Goal: Information Seeking & Learning: Learn about a topic

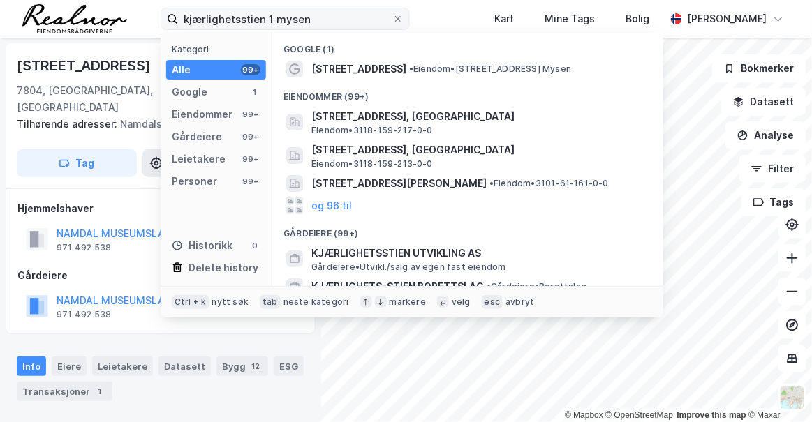
click at [361, 10] on input "kjærlighetsstien 1 mysen" at bounding box center [285, 18] width 214 height 21
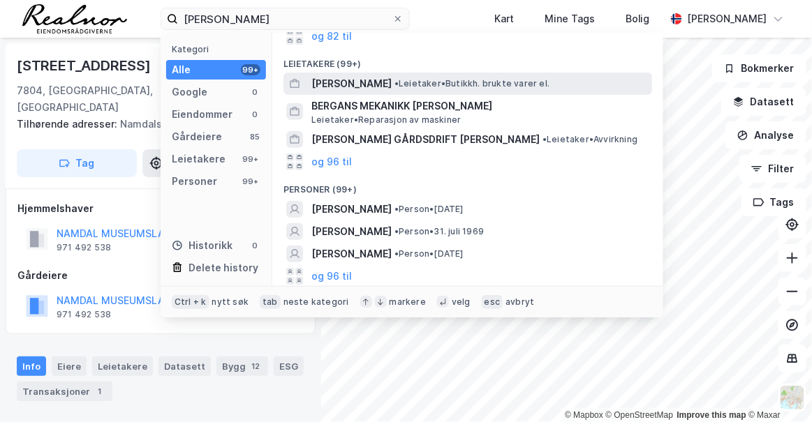
scroll to position [101, 0]
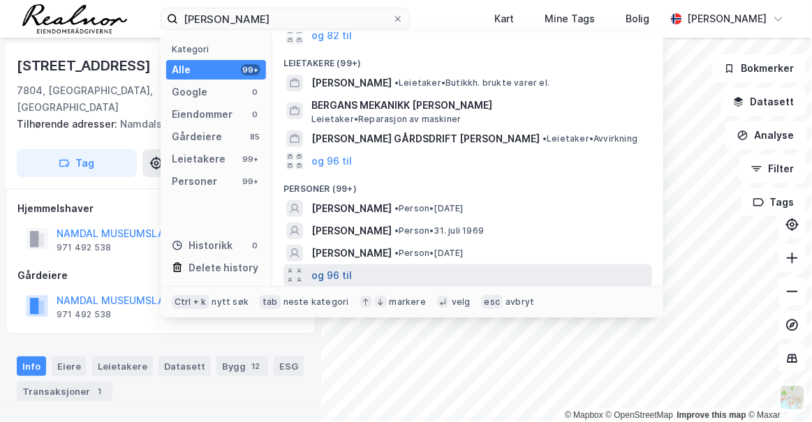
type input "[PERSON_NAME]"
click at [328, 275] on button "og 96 til" at bounding box center [331, 275] width 40 height 17
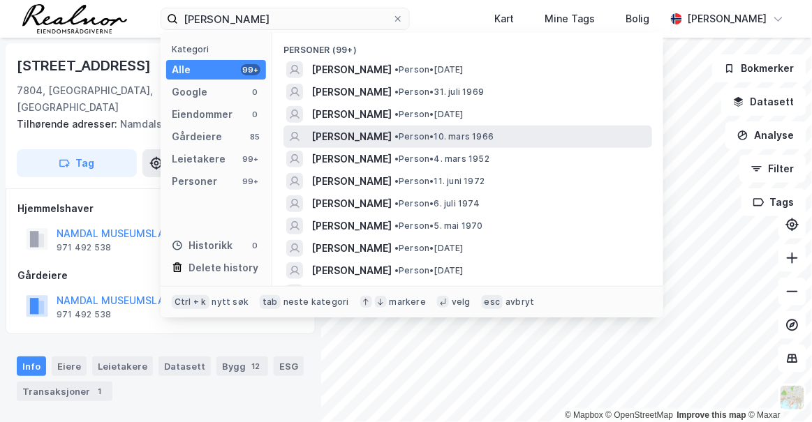
scroll to position [237, 0]
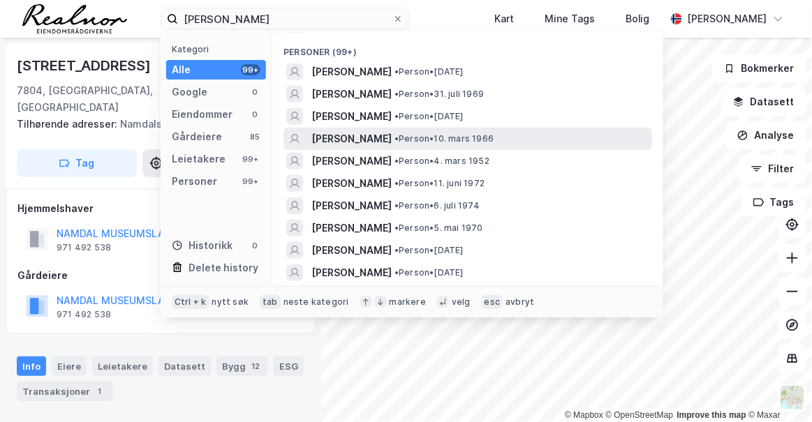
click at [507, 138] on div "[PERSON_NAME] • Person • 10. mars 1966" at bounding box center [480, 139] width 338 height 17
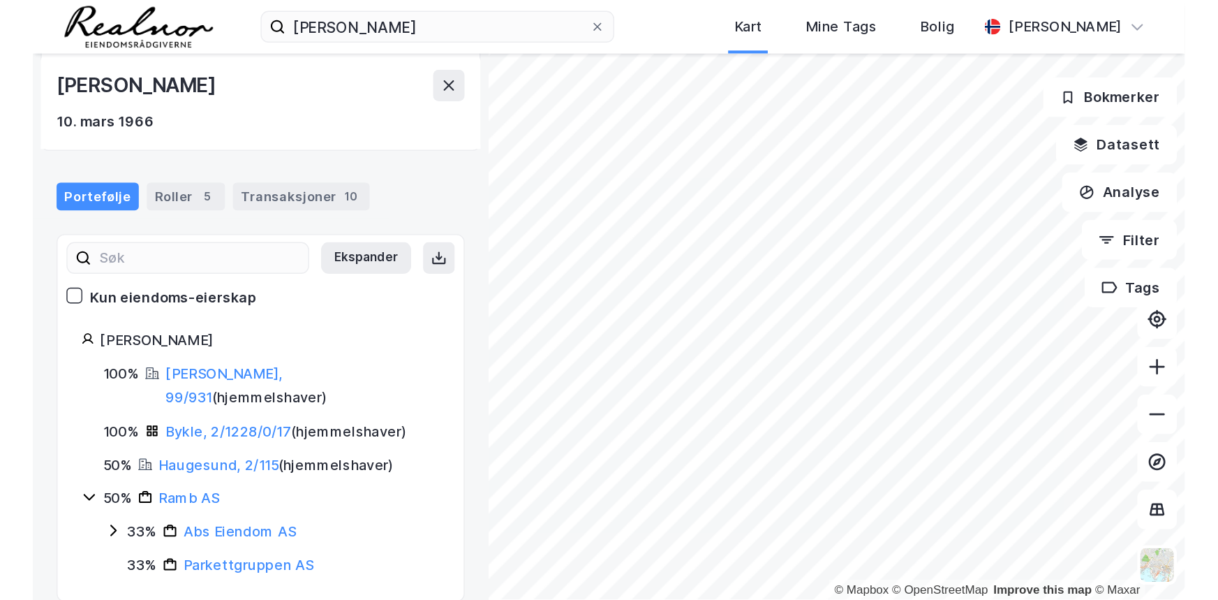
scroll to position [79, 0]
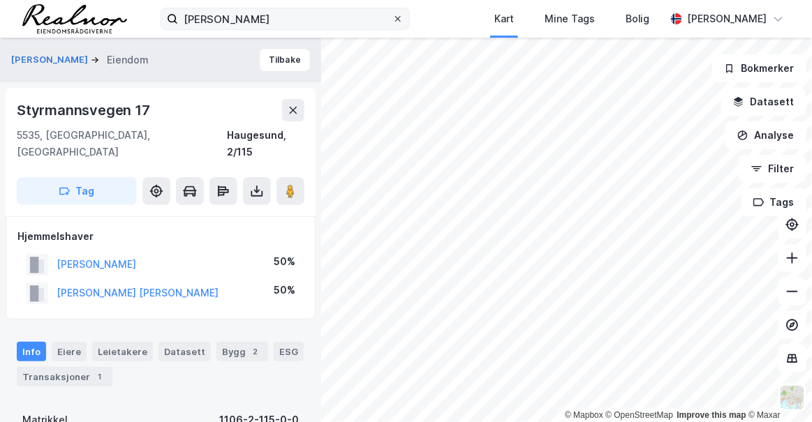
click at [394, 17] on icon at bounding box center [398, 19] width 8 height 8
click at [384, 17] on input "[PERSON_NAME]" at bounding box center [285, 18] width 214 height 21
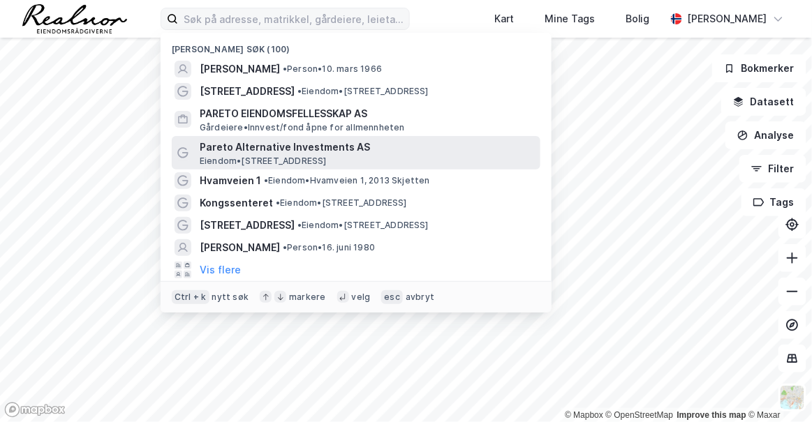
click at [274, 151] on span "Pareto Alternative Investments AS" at bounding box center [367, 147] width 335 height 17
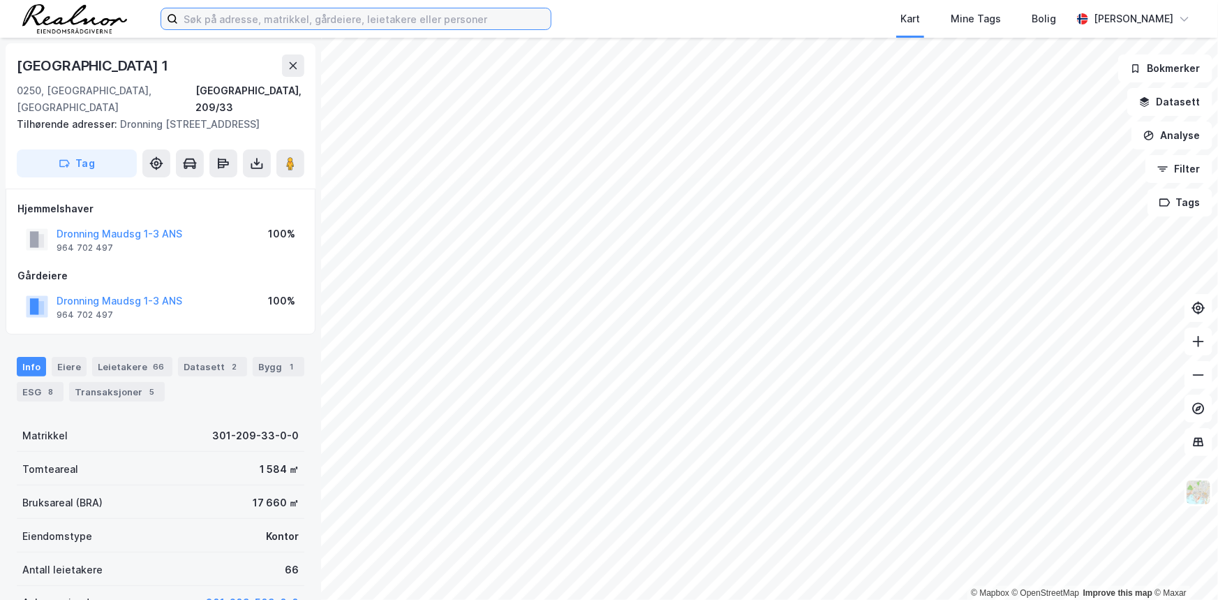
click at [348, 20] on input at bounding box center [364, 18] width 373 height 21
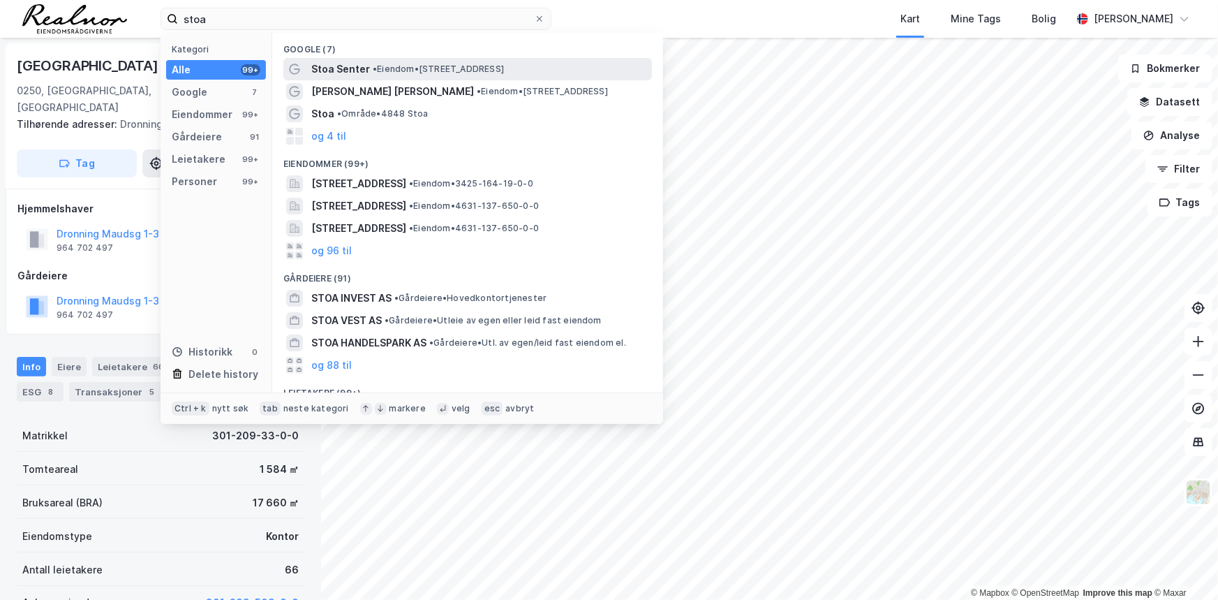
click at [341, 75] on span "Stoa Senter" at bounding box center [340, 69] width 59 height 17
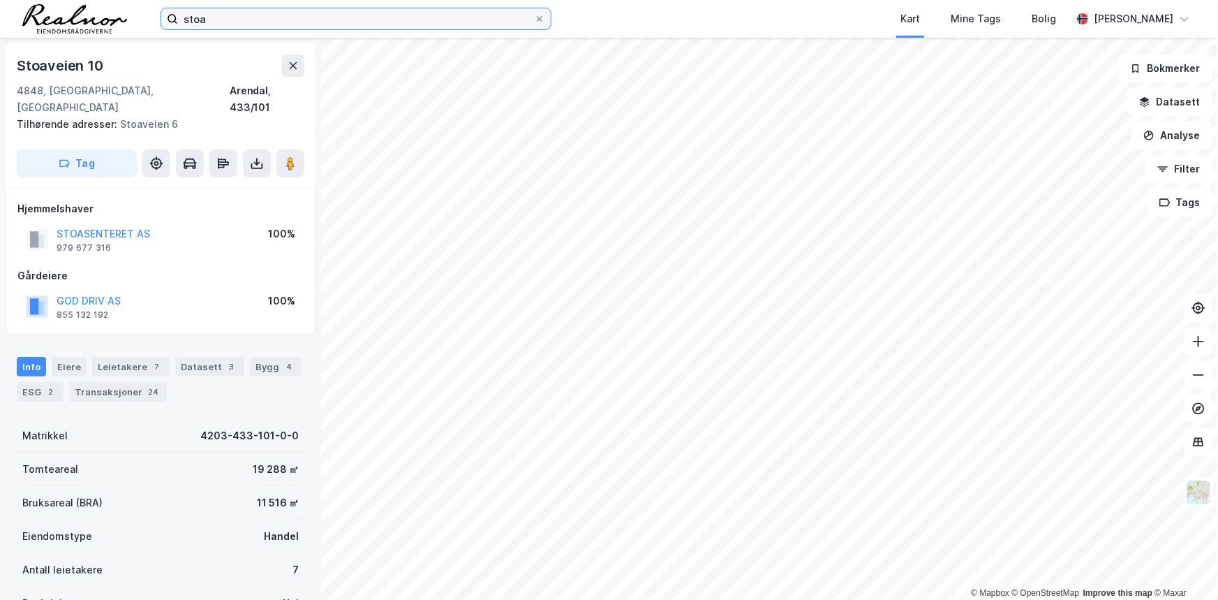
click at [401, 12] on input "stoa" at bounding box center [356, 18] width 356 height 21
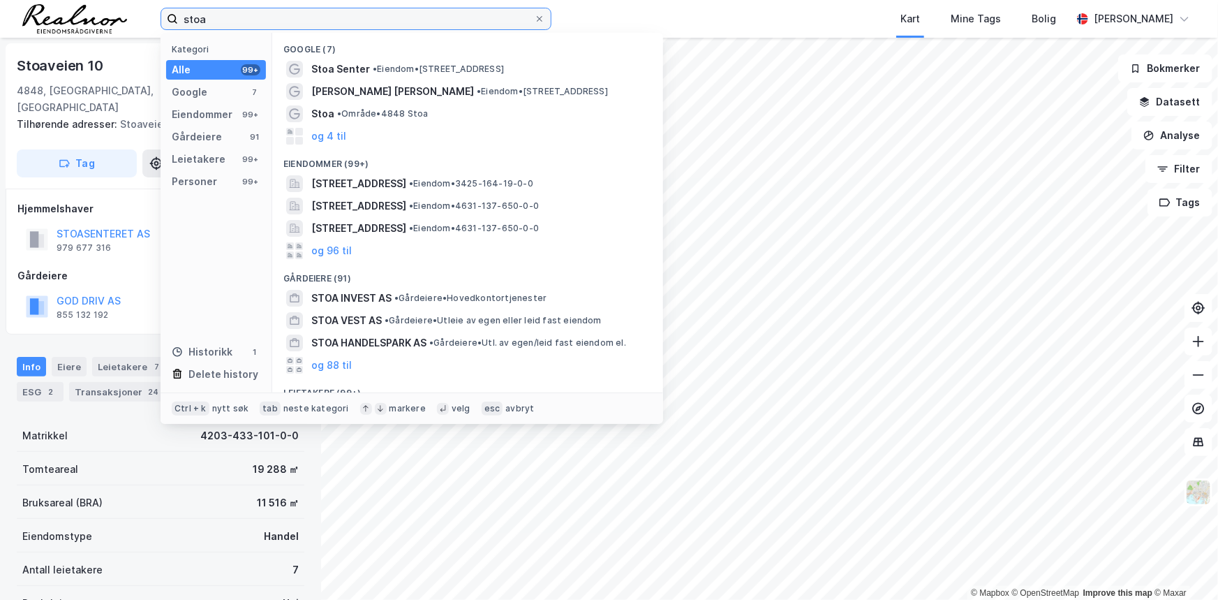
click at [401, 12] on input "stoa" at bounding box center [356, 18] width 356 height 21
paste input "[STREET_ADDRESS]"
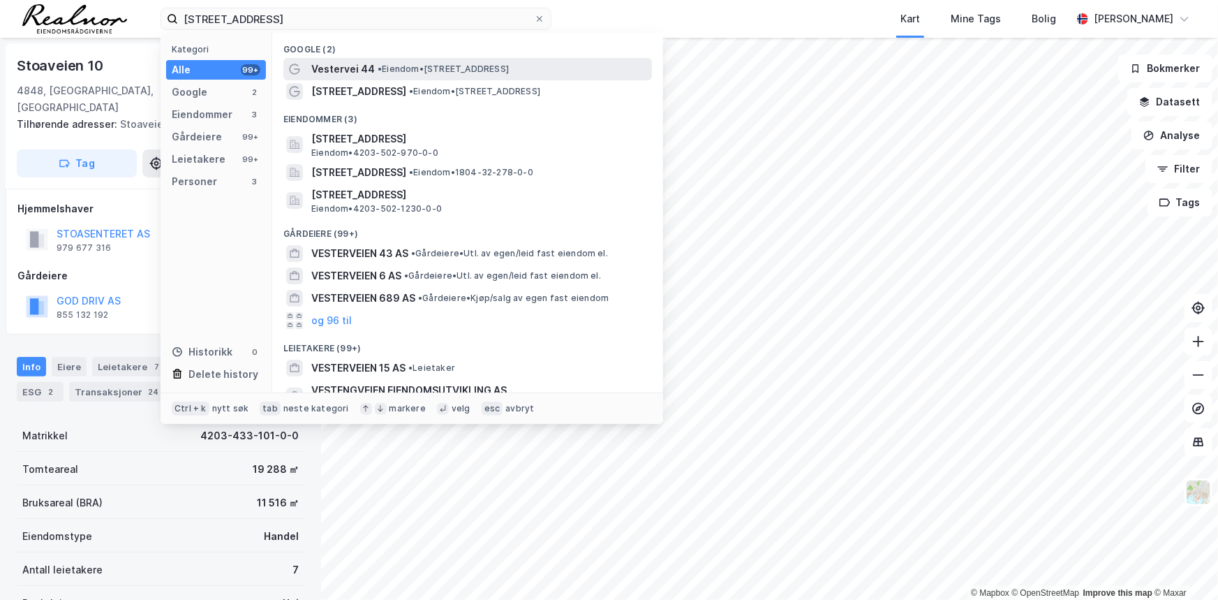
click at [378, 68] on span "•" at bounding box center [380, 69] width 4 height 10
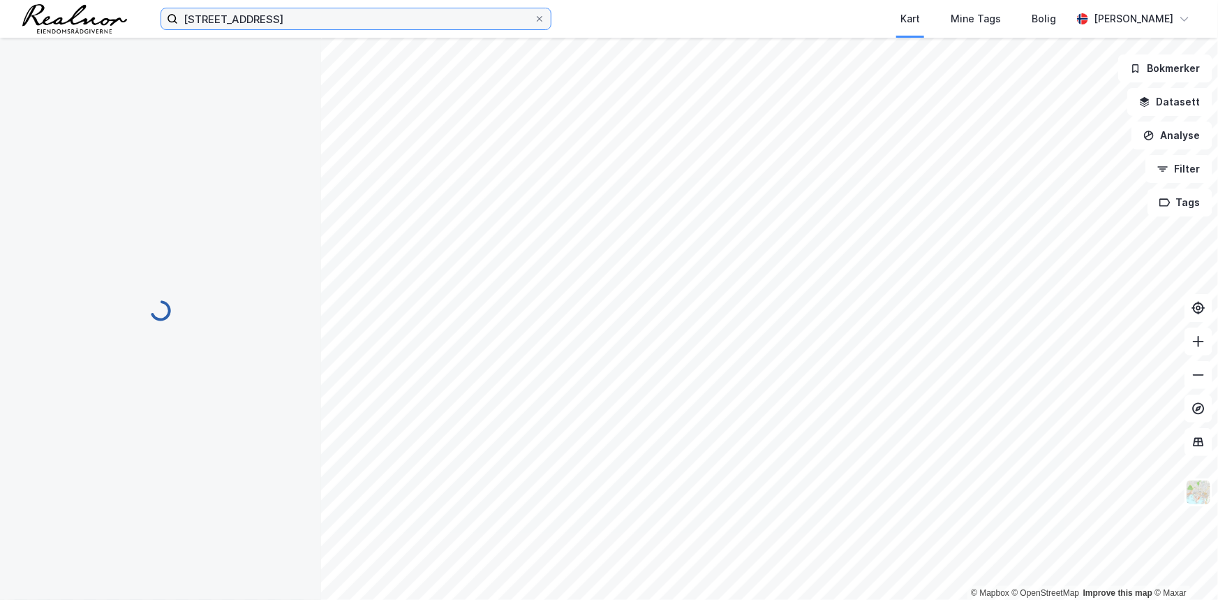
click at [298, 22] on input "[STREET_ADDRESS]" at bounding box center [356, 18] width 356 height 21
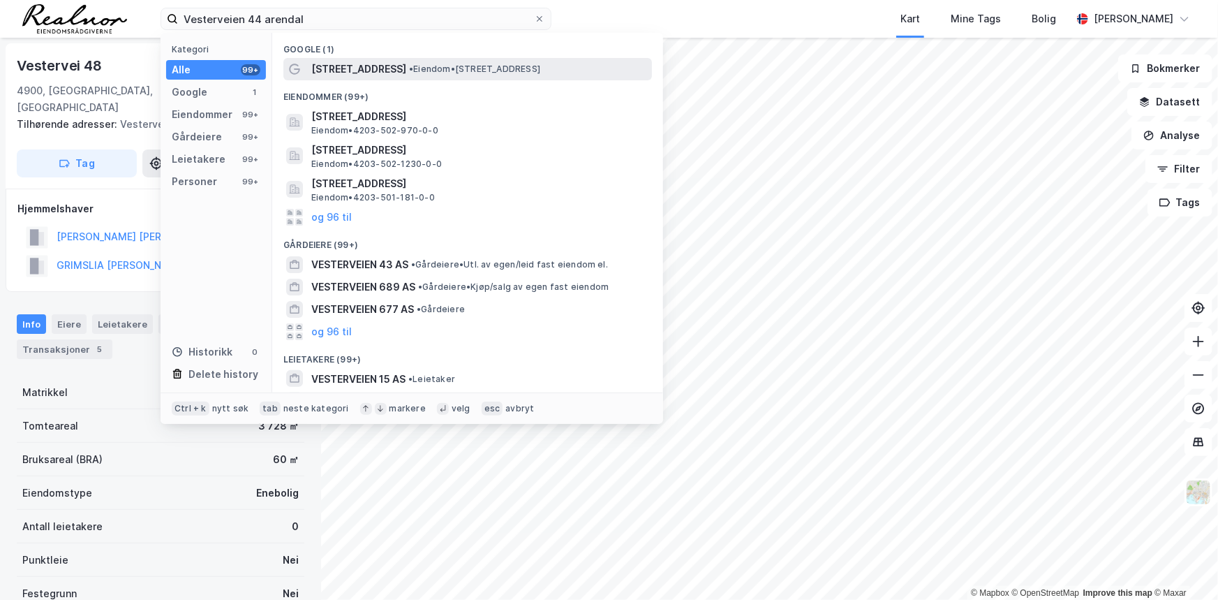
click at [476, 71] on span "• Eiendom • [STREET_ADDRESS]" at bounding box center [474, 69] width 131 height 11
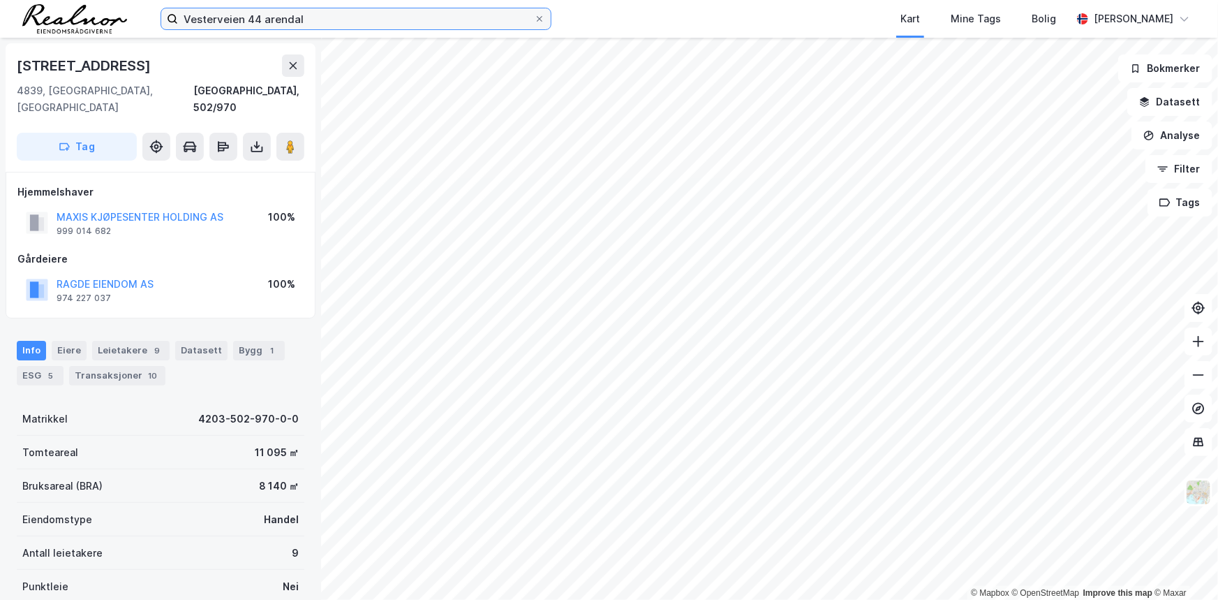
click at [337, 10] on input "Vesterveien 44 arendal" at bounding box center [356, 18] width 356 height 21
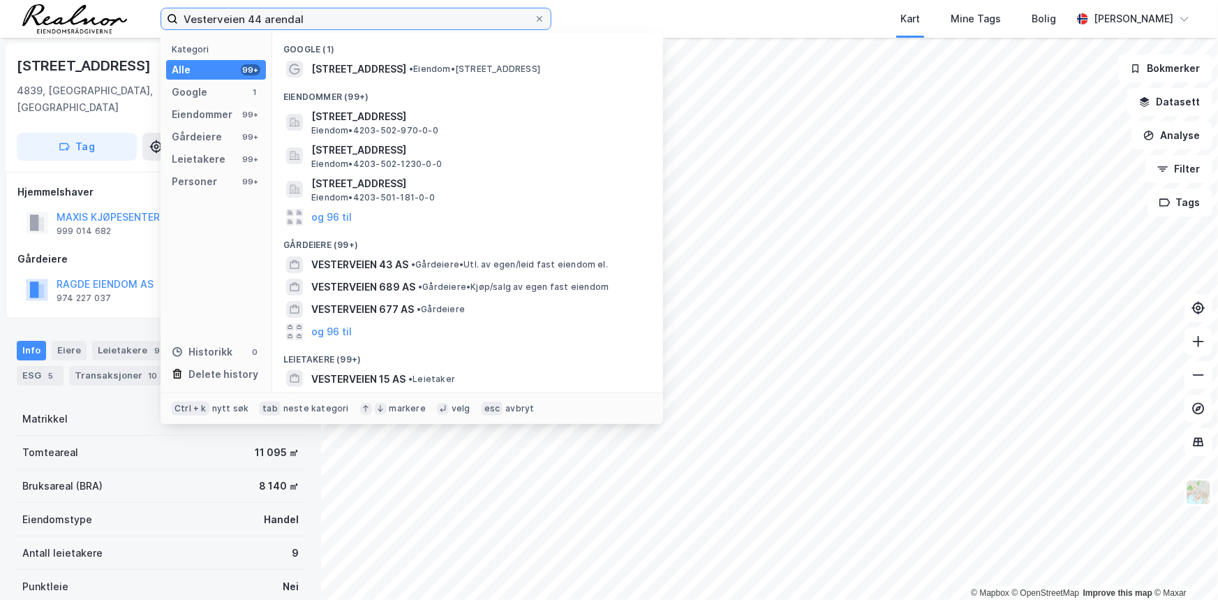
click at [337, 10] on input "Vesterveien 44 arendal" at bounding box center [356, 18] width 356 height 21
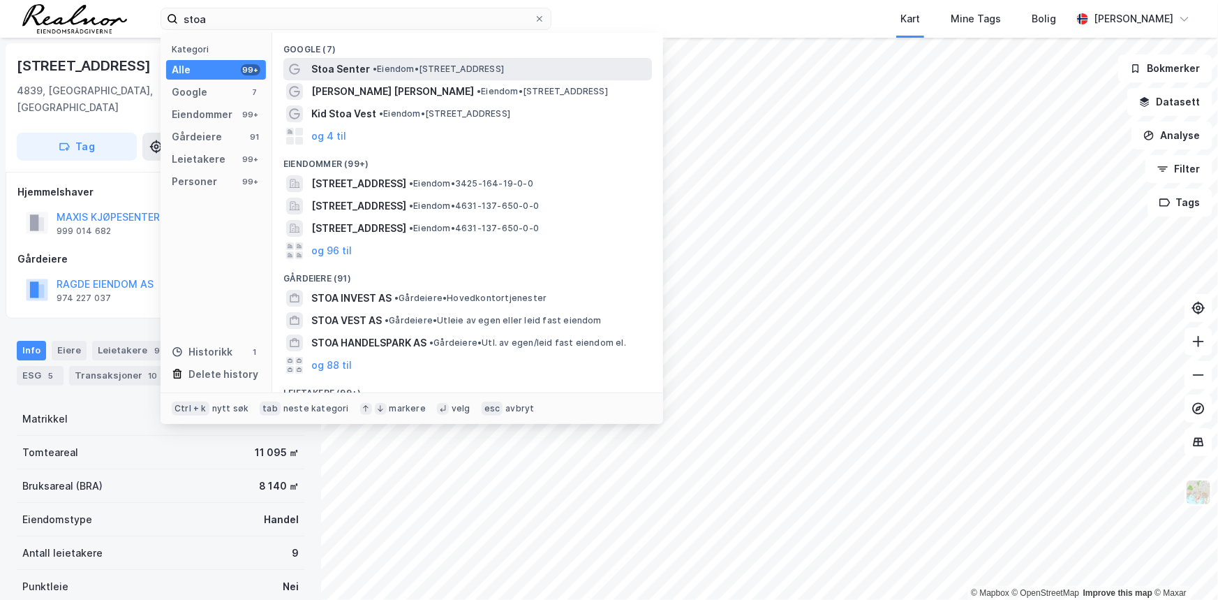
click at [368, 65] on div "Stoa [PERSON_NAME] • Eiendom • [STREET_ADDRESS]" at bounding box center [480, 69] width 338 height 17
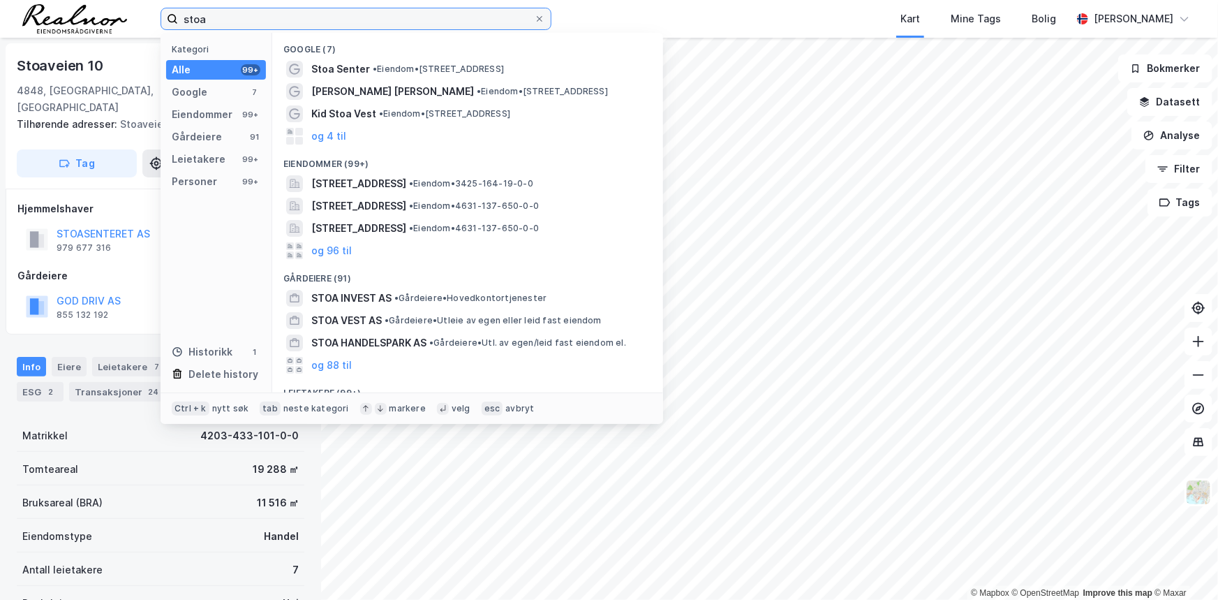
click at [191, 12] on input "stoa" at bounding box center [356, 18] width 356 height 21
paste input "Sørsvannsveien 10"
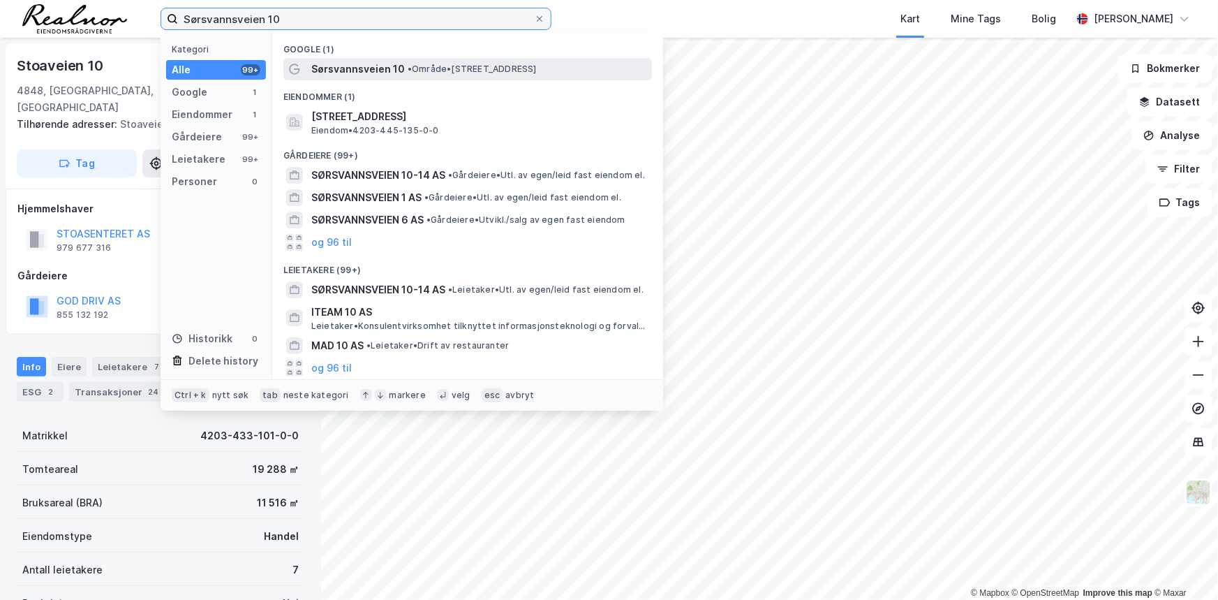
type input "Sørsvannsveien 10"
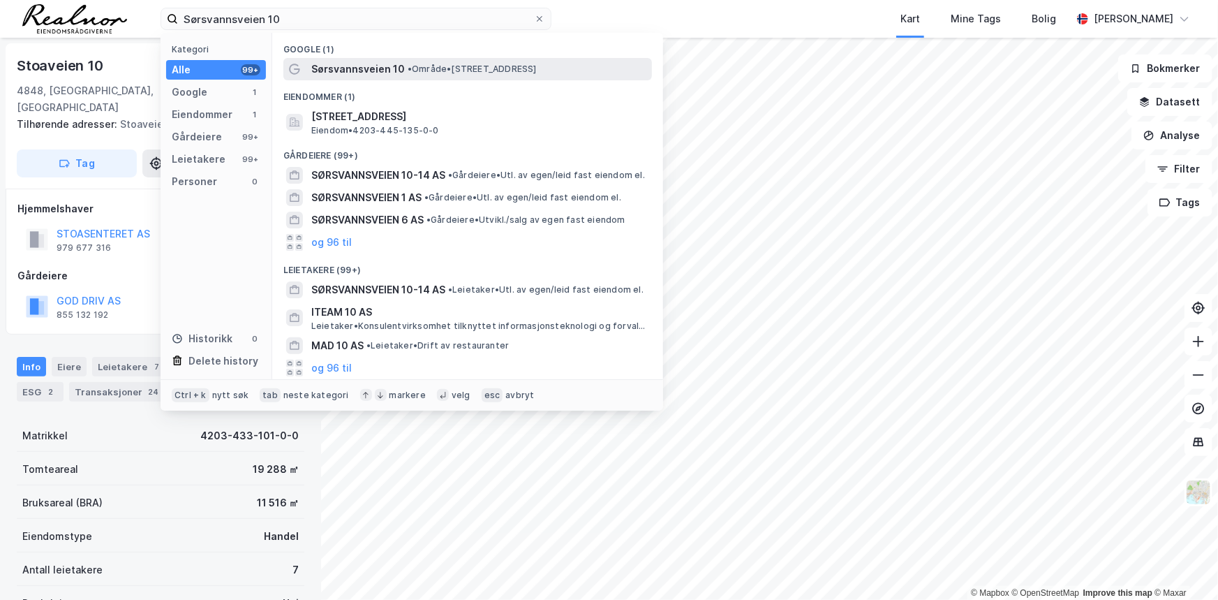
click at [376, 69] on span "Sørsvannsveien 10" at bounding box center [358, 69] width 94 height 17
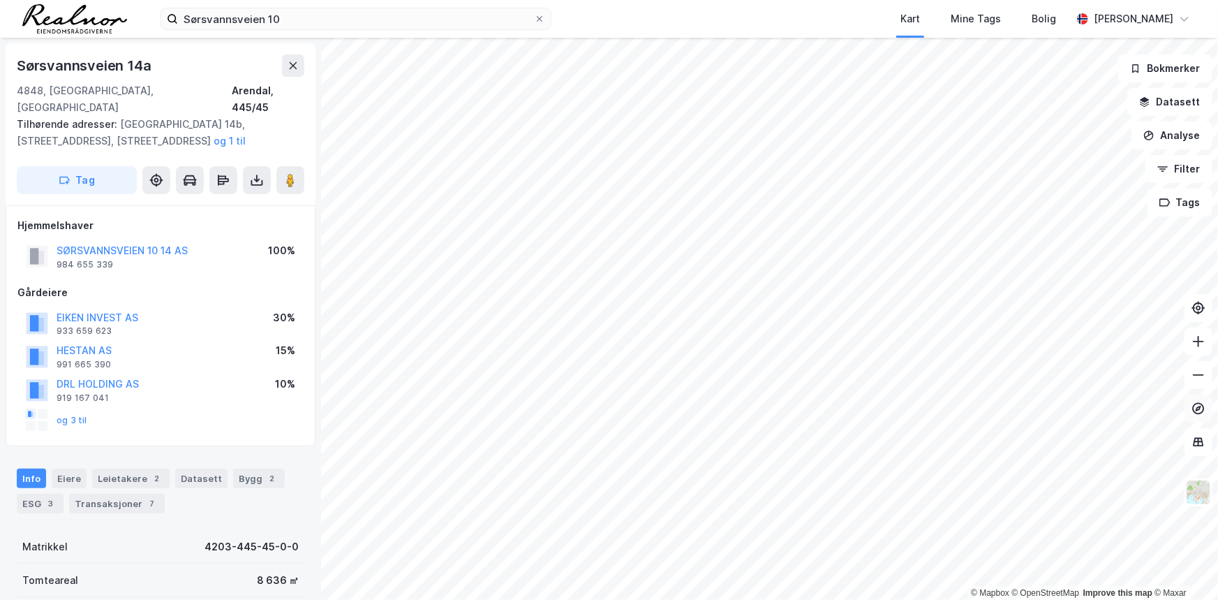
scroll to position [3, 0]
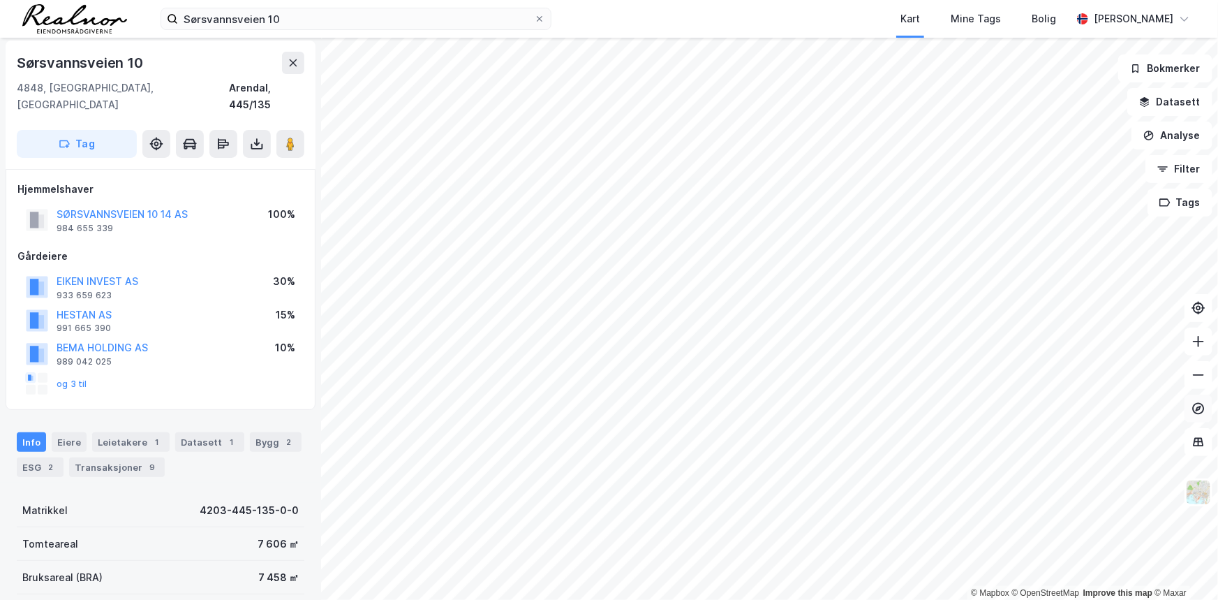
scroll to position [3, 0]
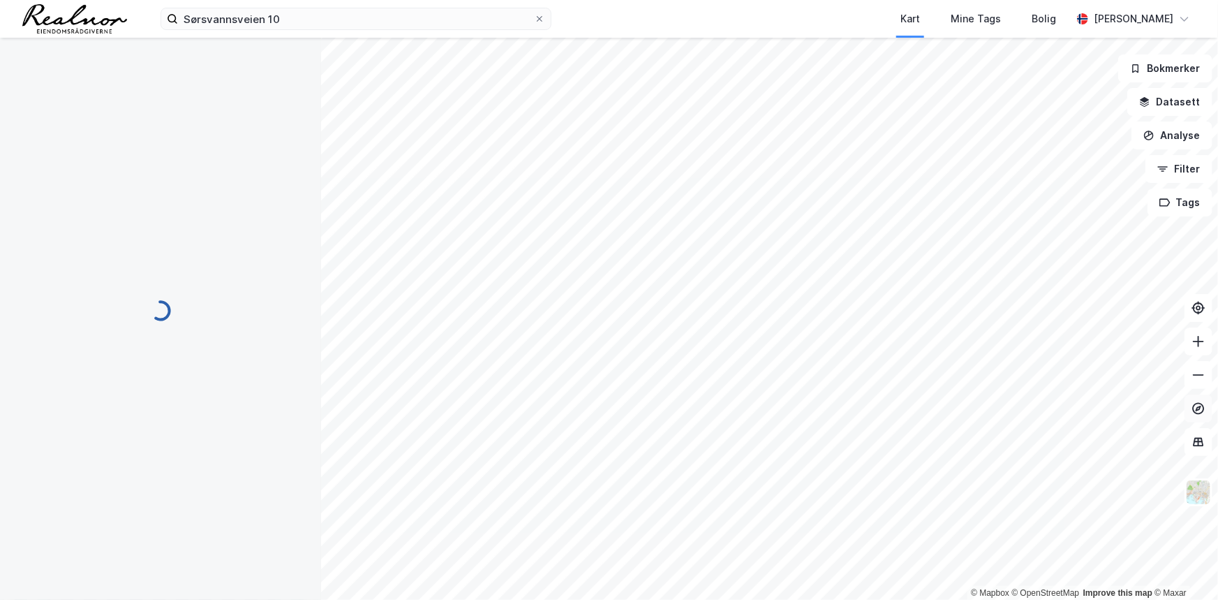
scroll to position [3, 0]
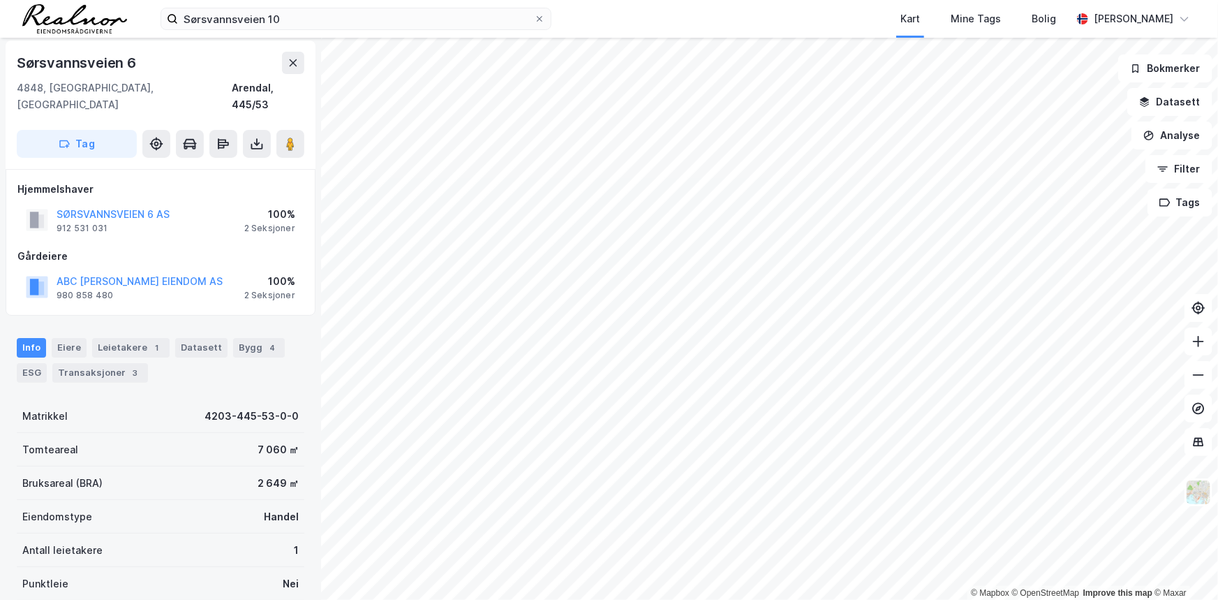
scroll to position [3, 0]
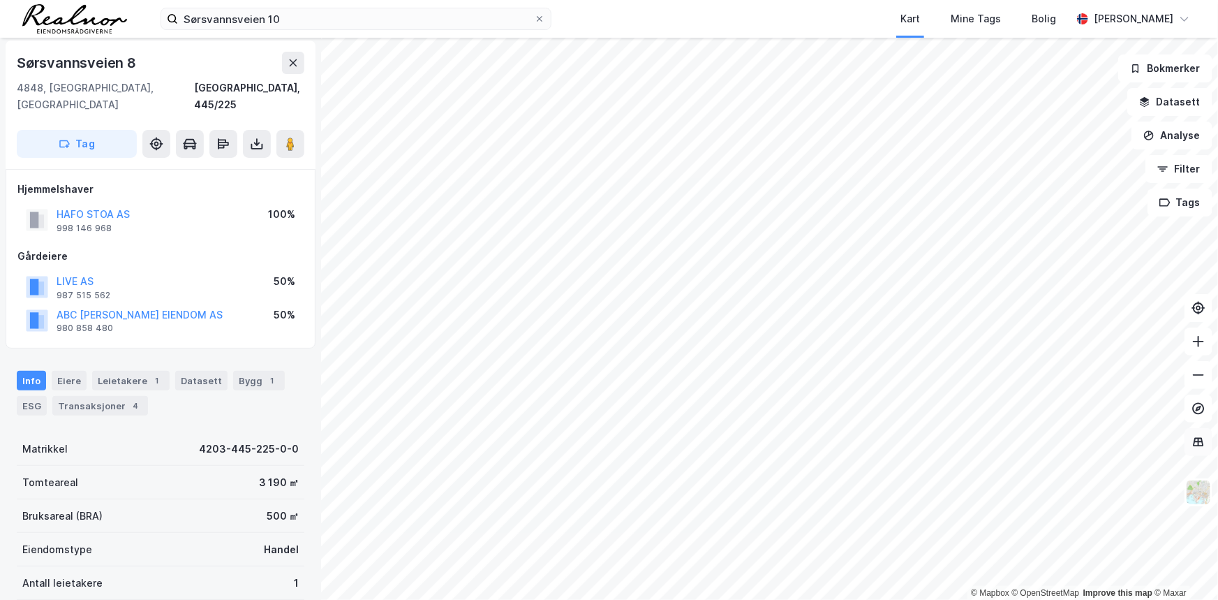
scroll to position [3, 0]
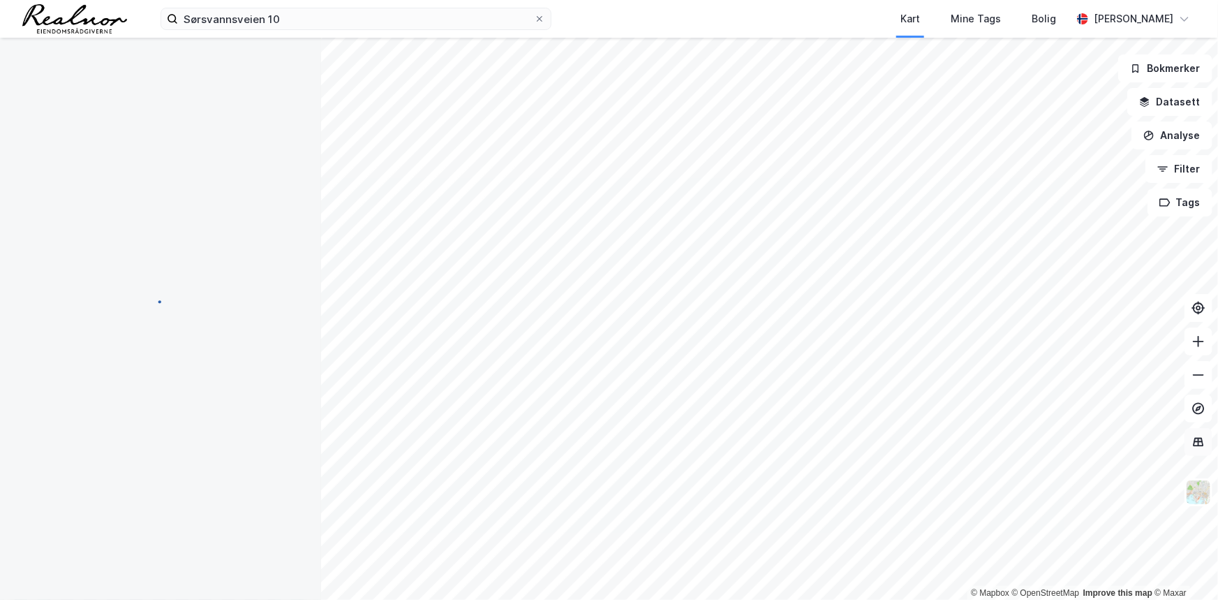
scroll to position [3, 0]
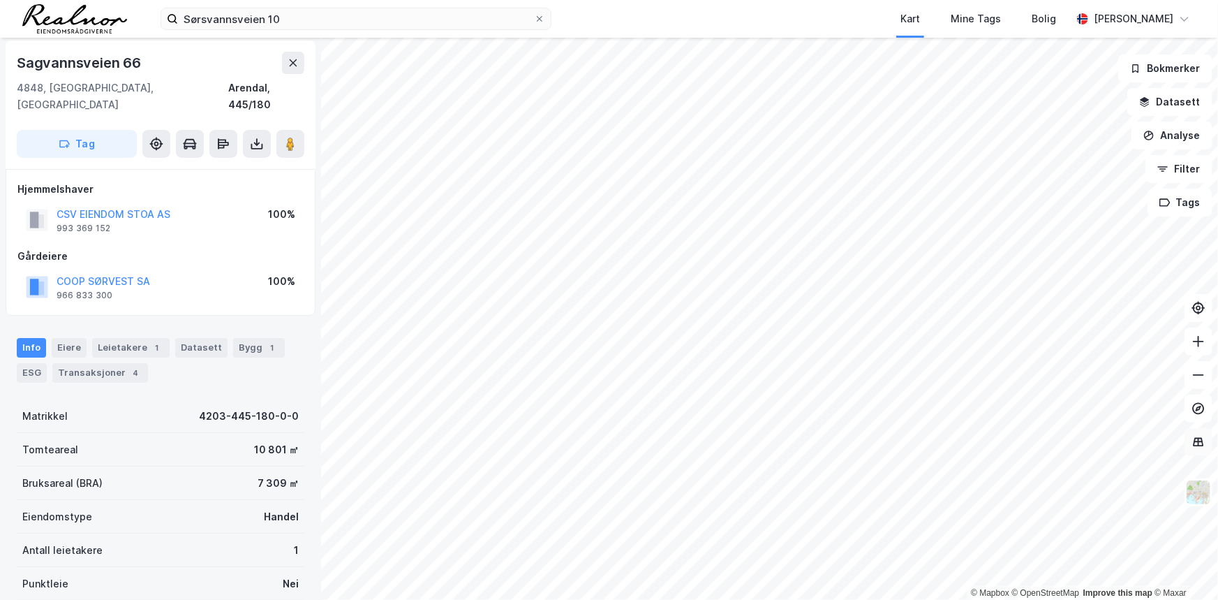
scroll to position [3, 0]
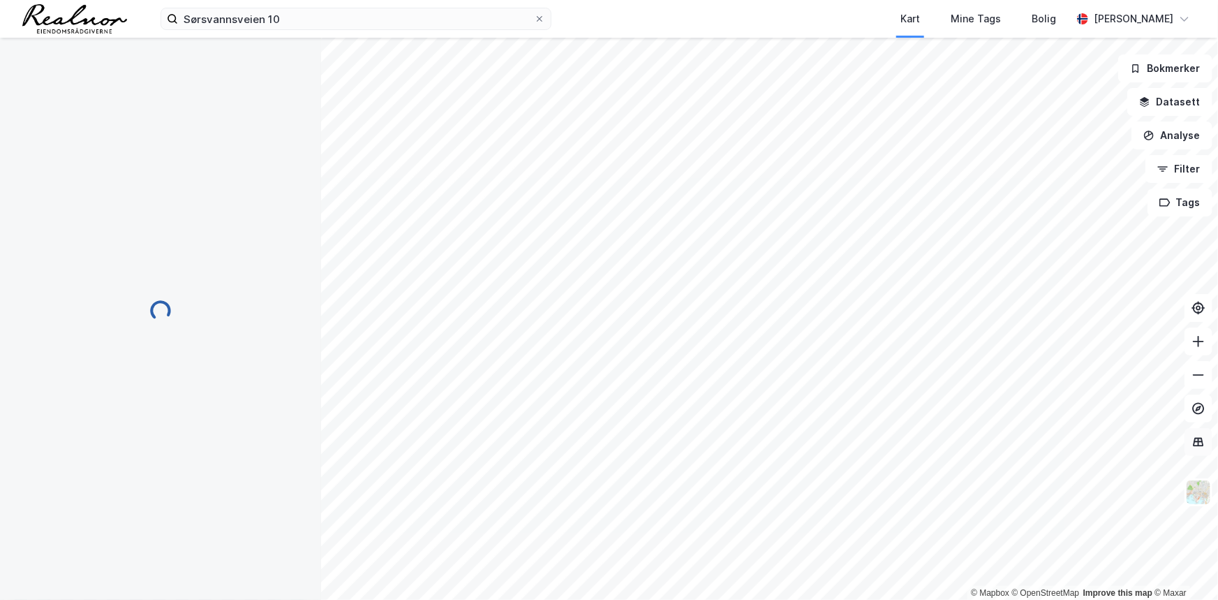
scroll to position [3, 0]
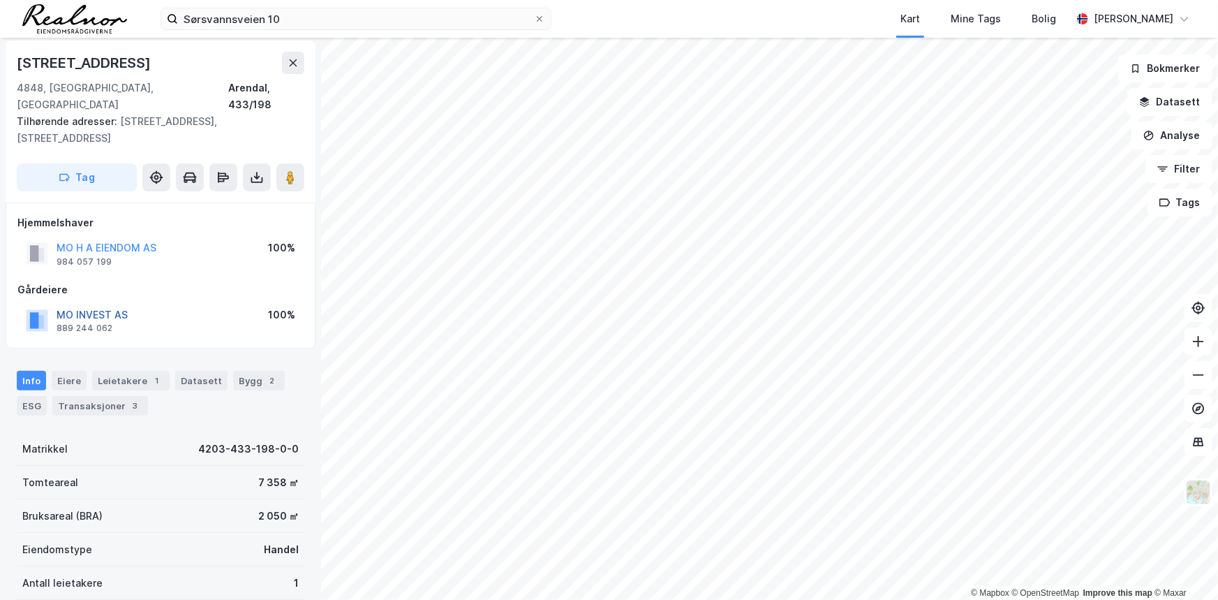
click at [0, 0] on button "MO INVEST AS" at bounding box center [0, 0] width 0 height 0
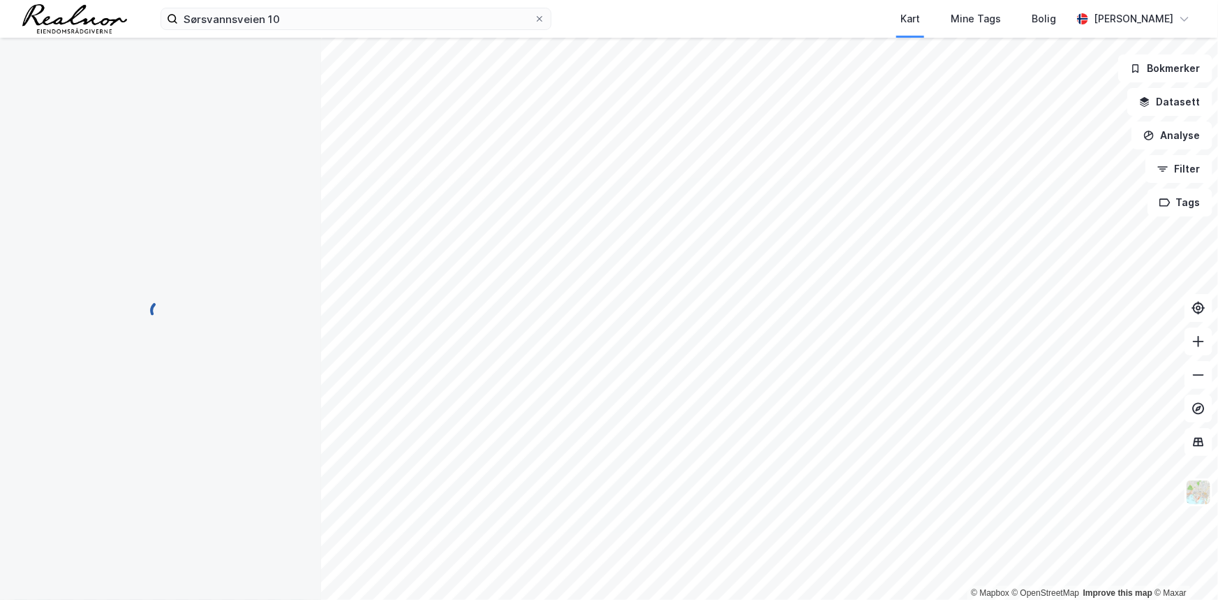
scroll to position [3, 0]
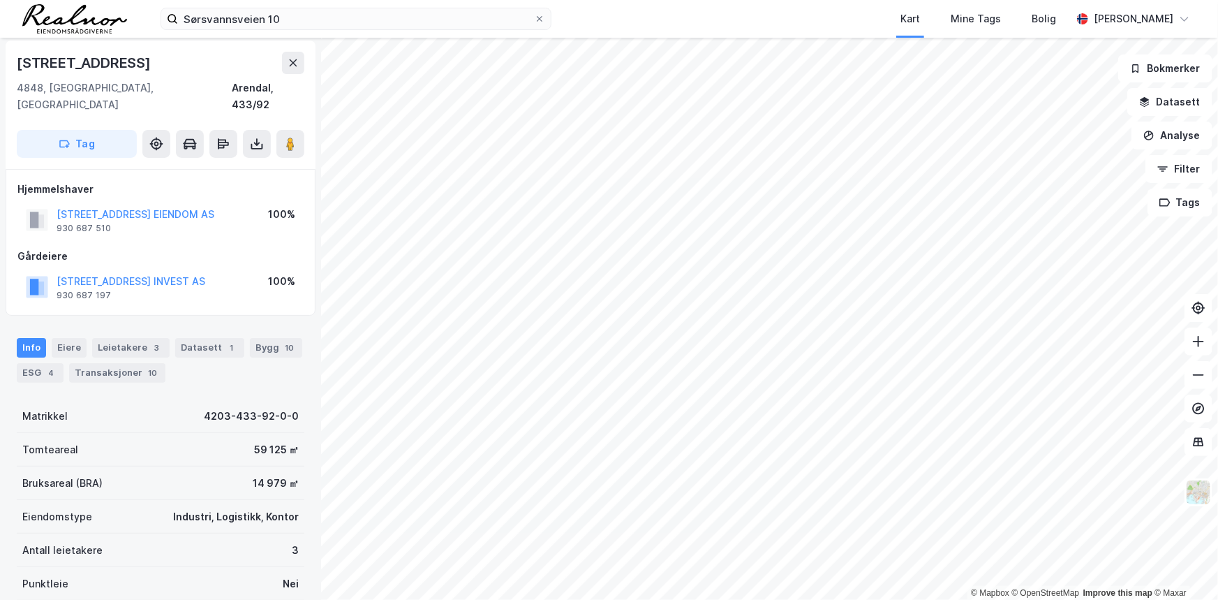
scroll to position [3, 0]
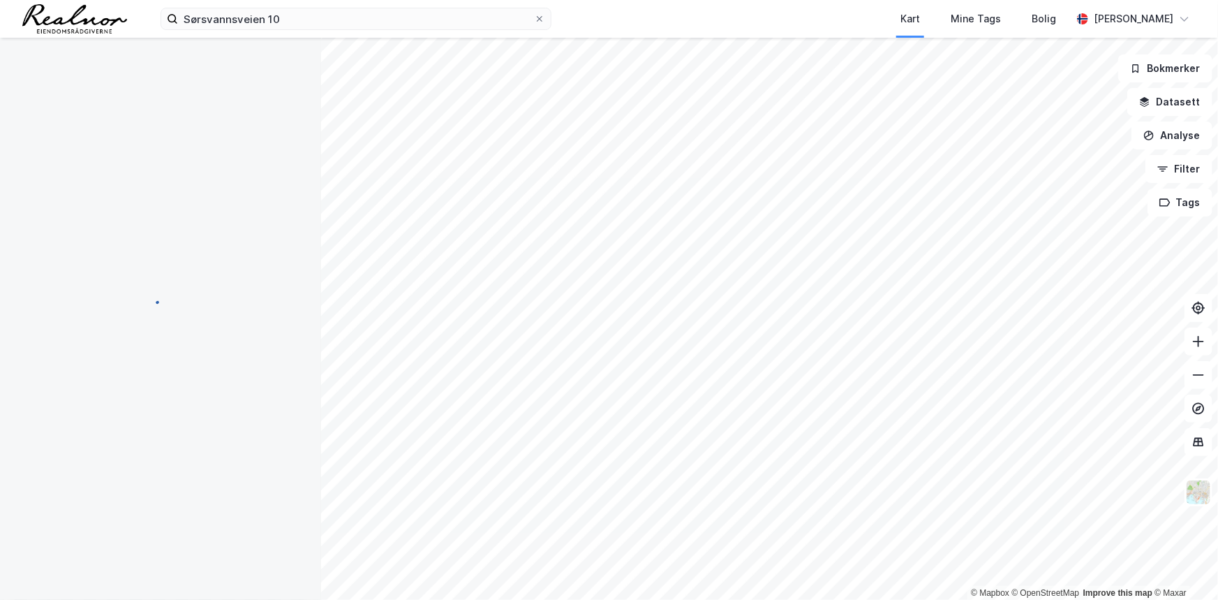
scroll to position [3, 0]
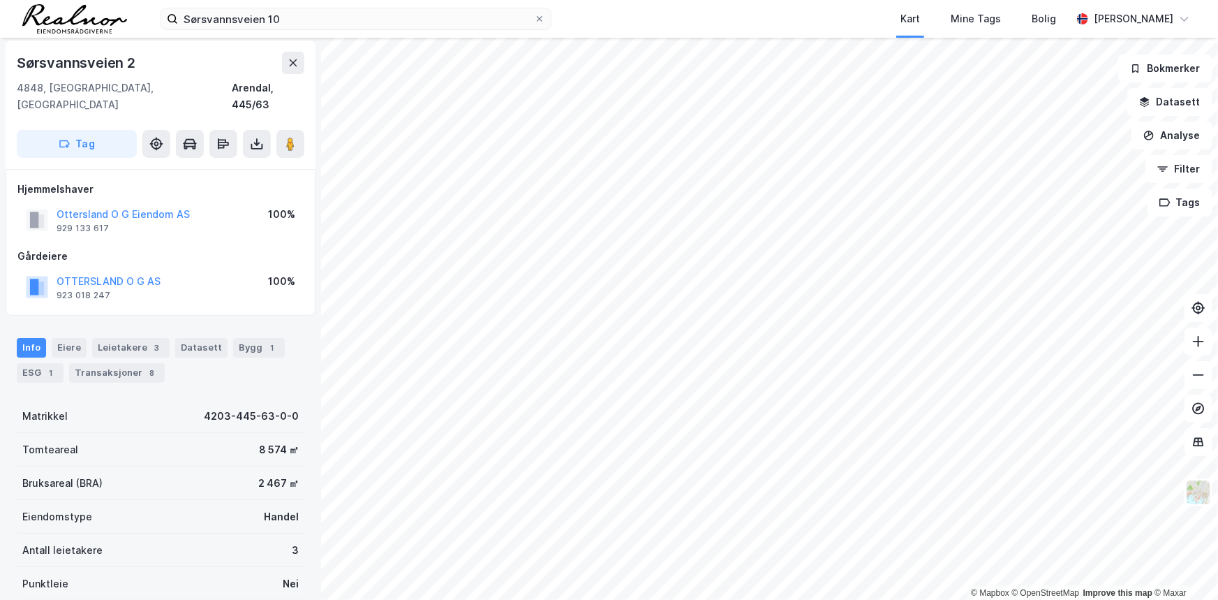
scroll to position [3, 0]
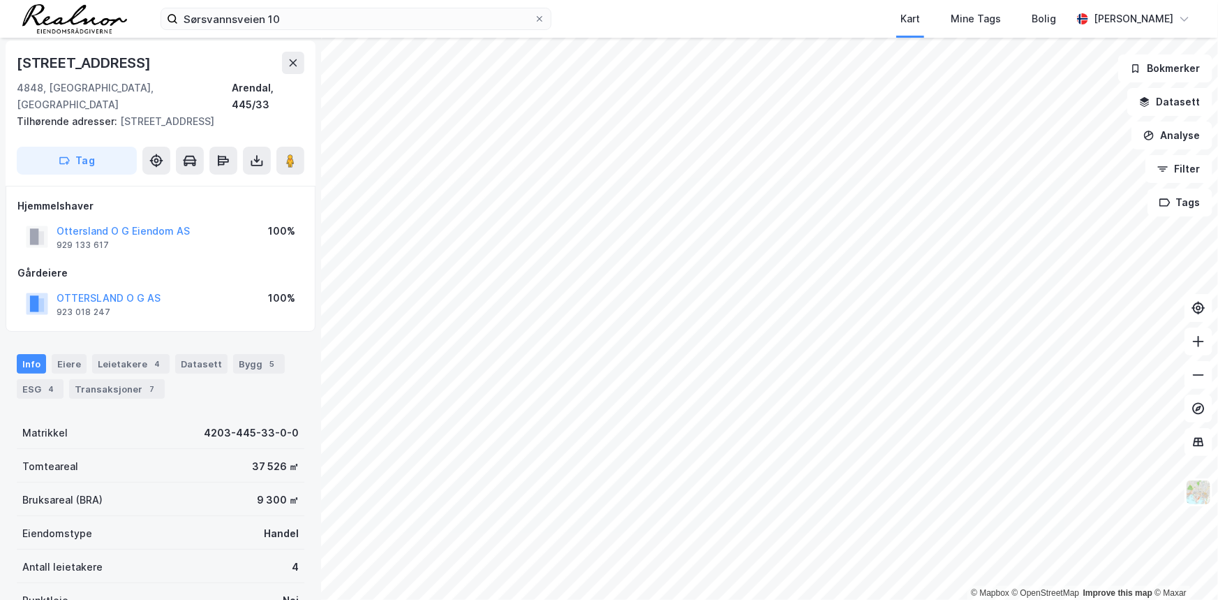
scroll to position [3, 0]
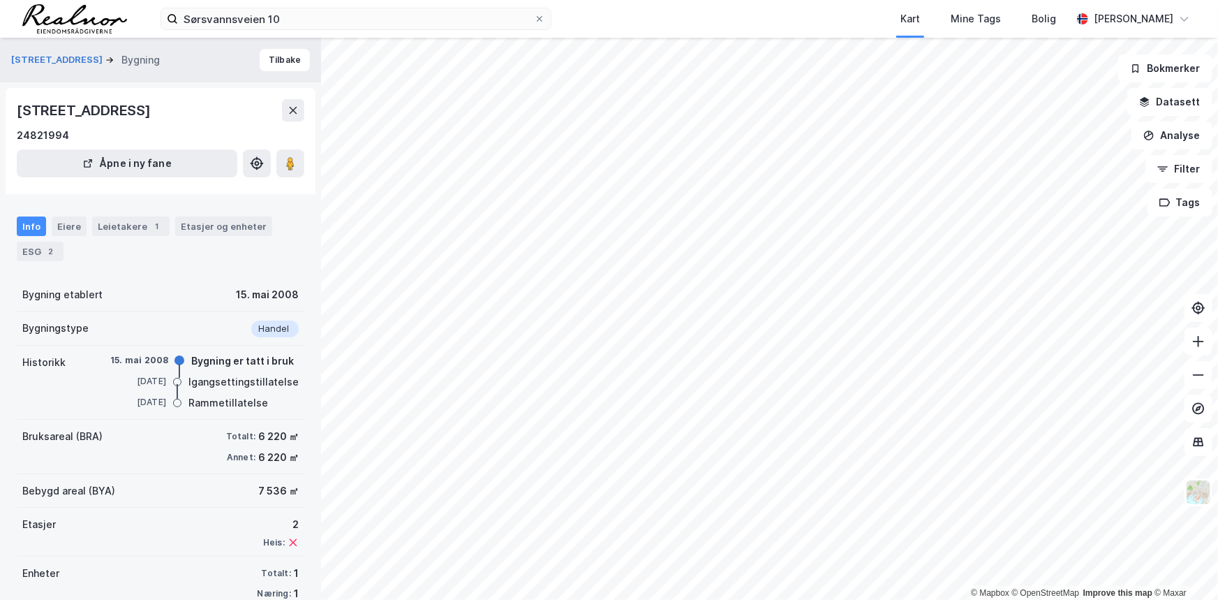
scroll to position [3, 0]
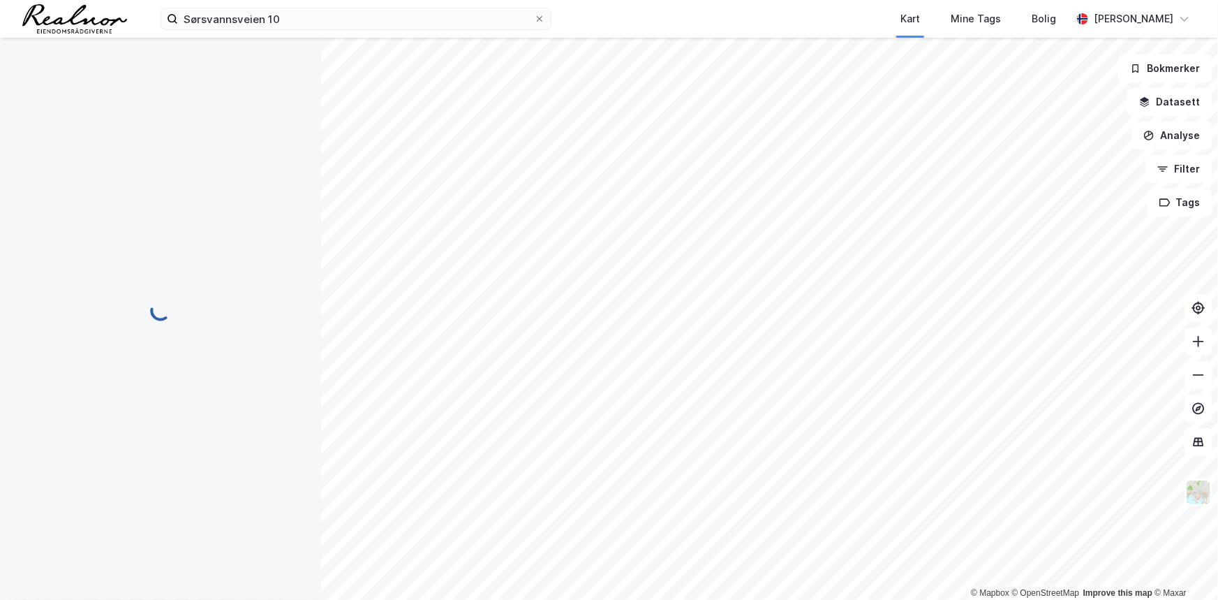
scroll to position [3, 0]
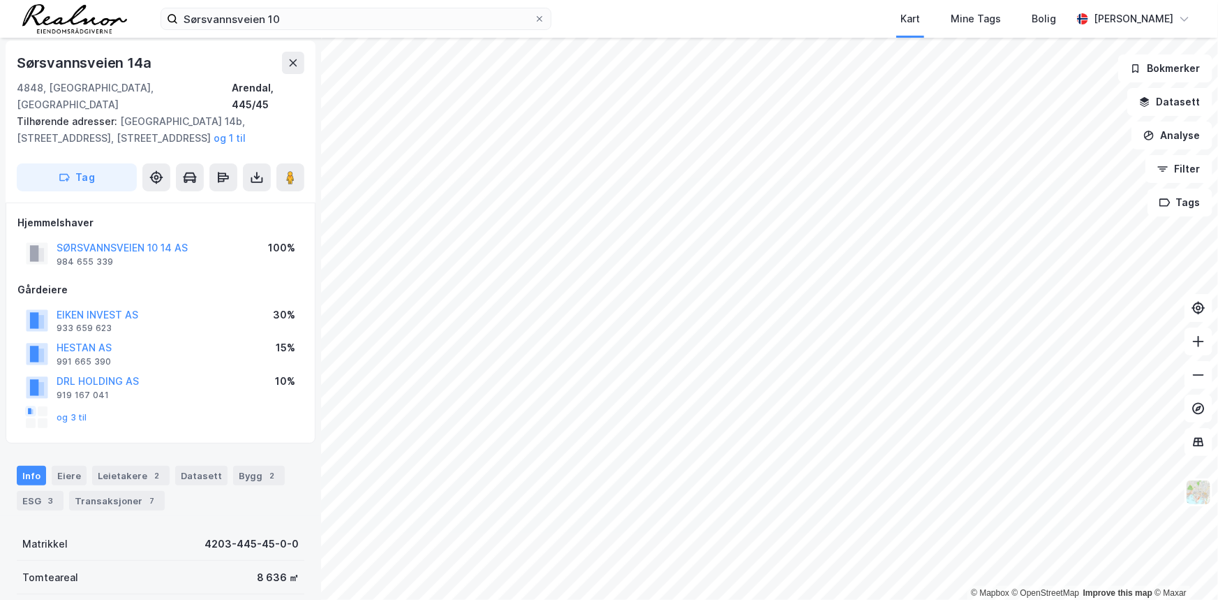
scroll to position [3, 0]
click at [811, 171] on button "Filter" at bounding box center [1179, 169] width 67 height 28
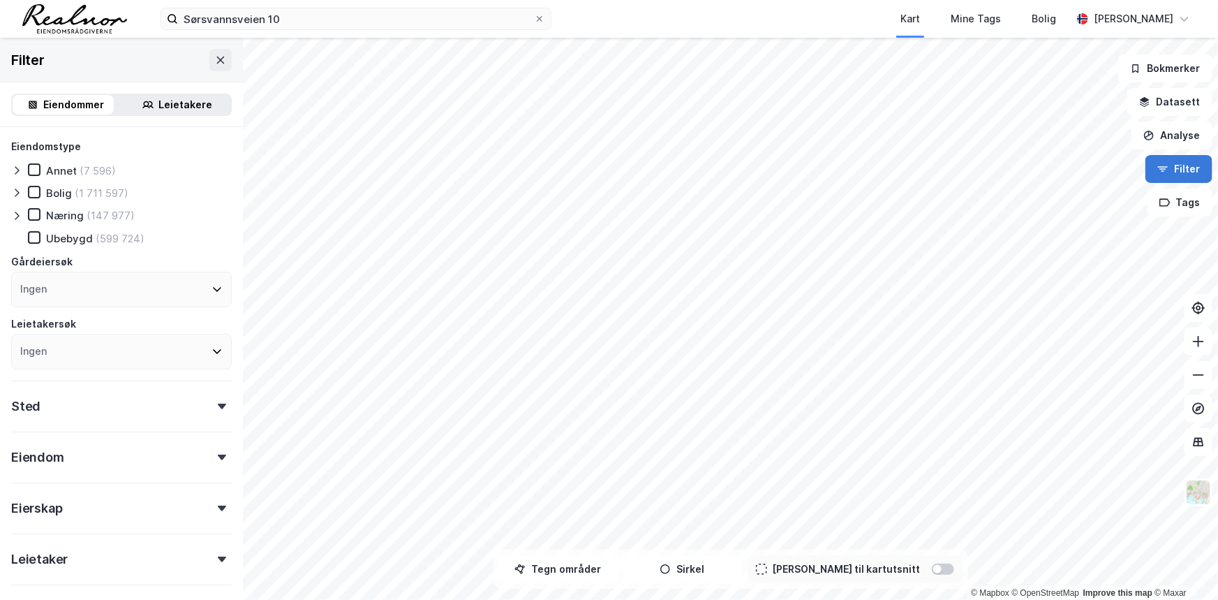
click at [811, 167] on icon "button" at bounding box center [1163, 168] width 11 height 11
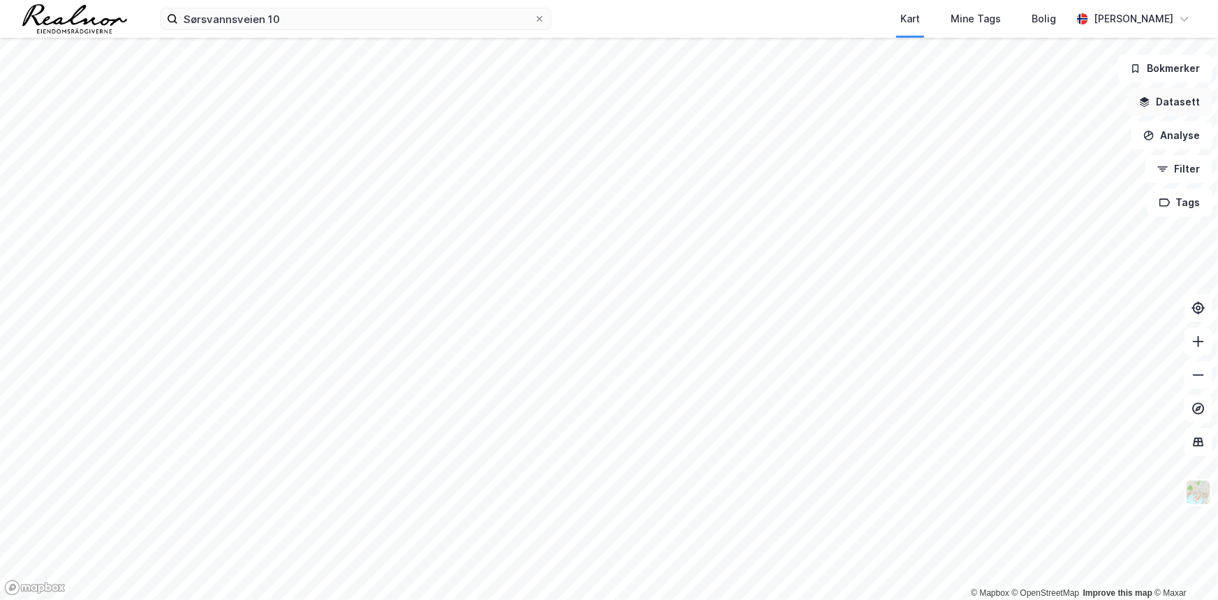
click at [811, 108] on button "Datasett" at bounding box center [1170, 102] width 85 height 28
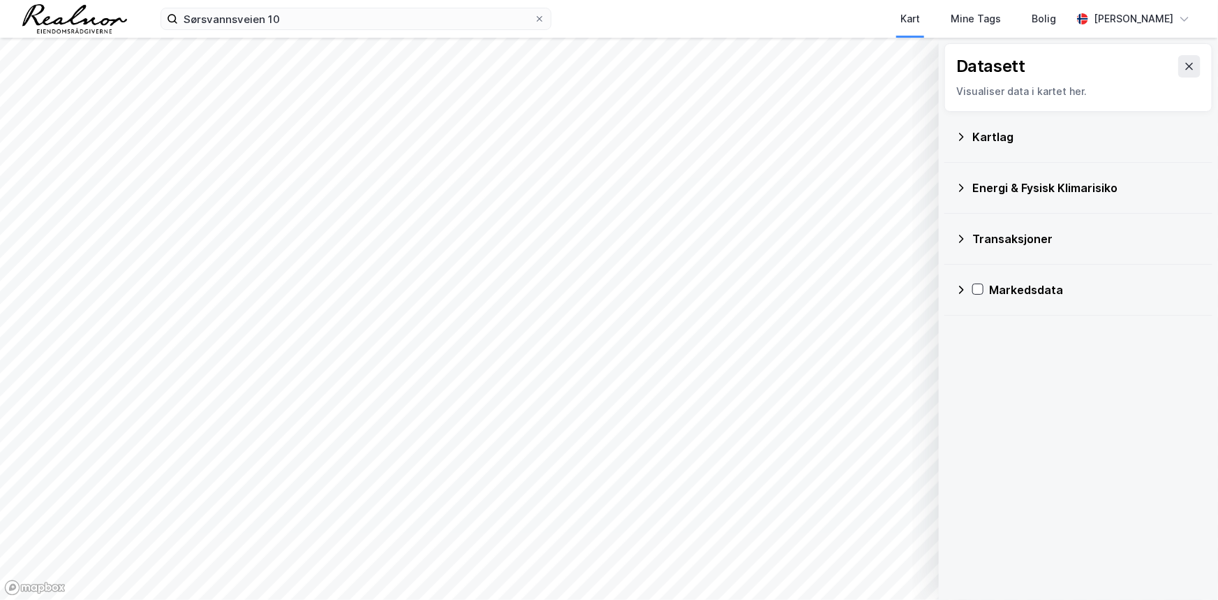
click at [811, 189] on icon at bounding box center [961, 187] width 11 height 11
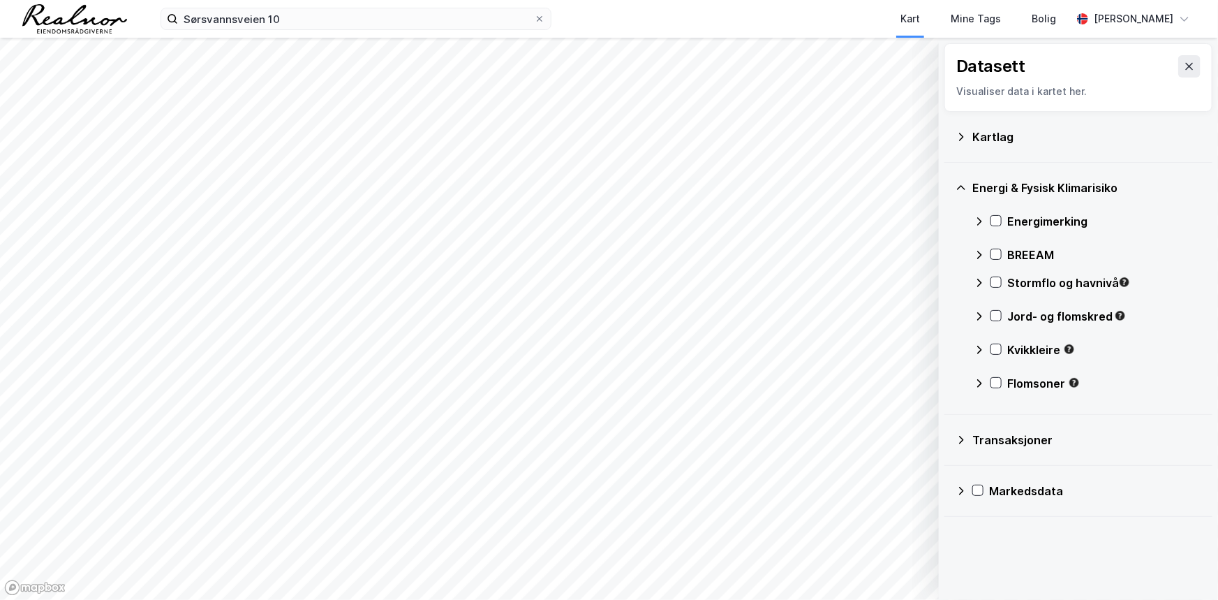
click at [811, 189] on icon at bounding box center [961, 187] width 11 height 11
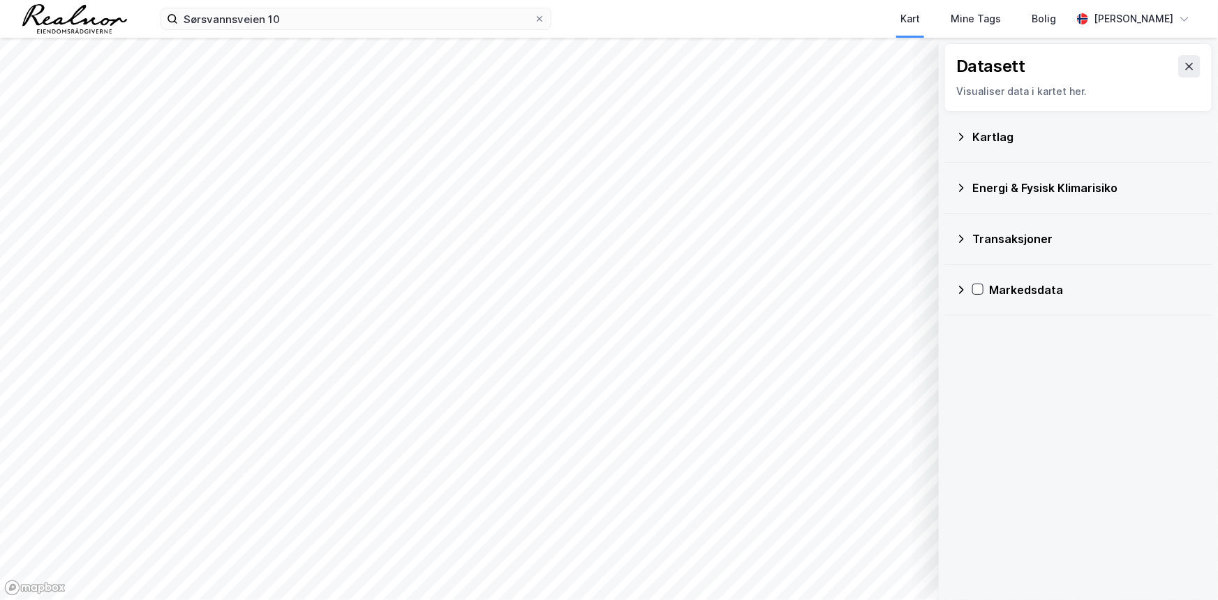
click at [811, 140] on icon at bounding box center [961, 136] width 11 height 11
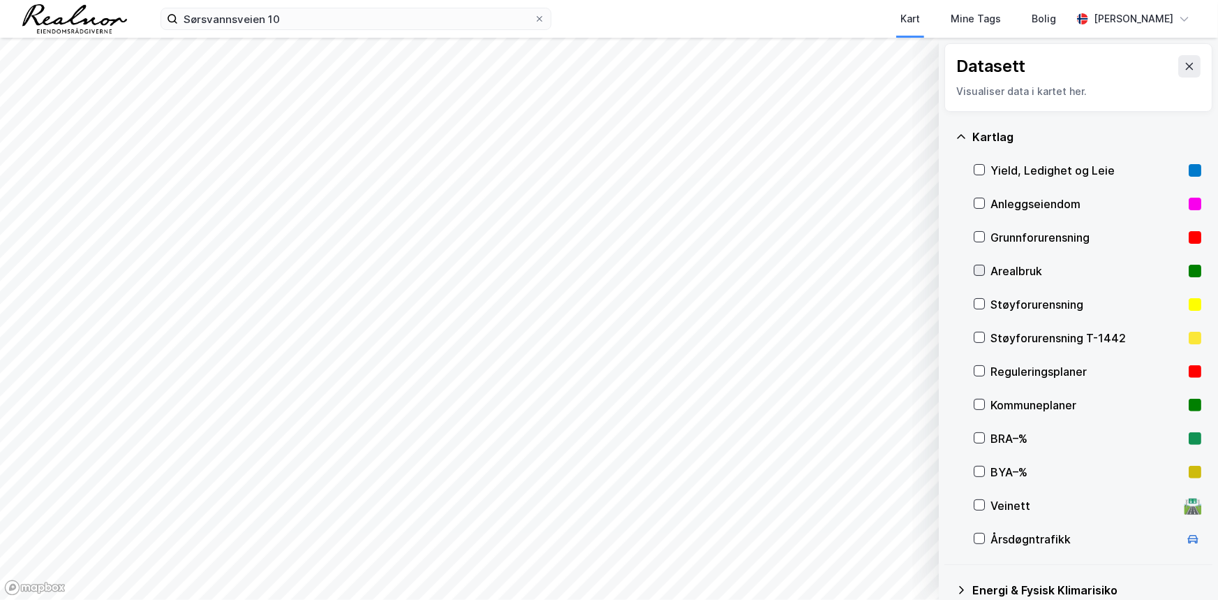
click at [811, 269] on icon at bounding box center [980, 270] width 10 height 10
click at [811, 401] on icon at bounding box center [980, 404] width 10 height 10
click at [811, 270] on icon at bounding box center [980, 270] width 10 height 10
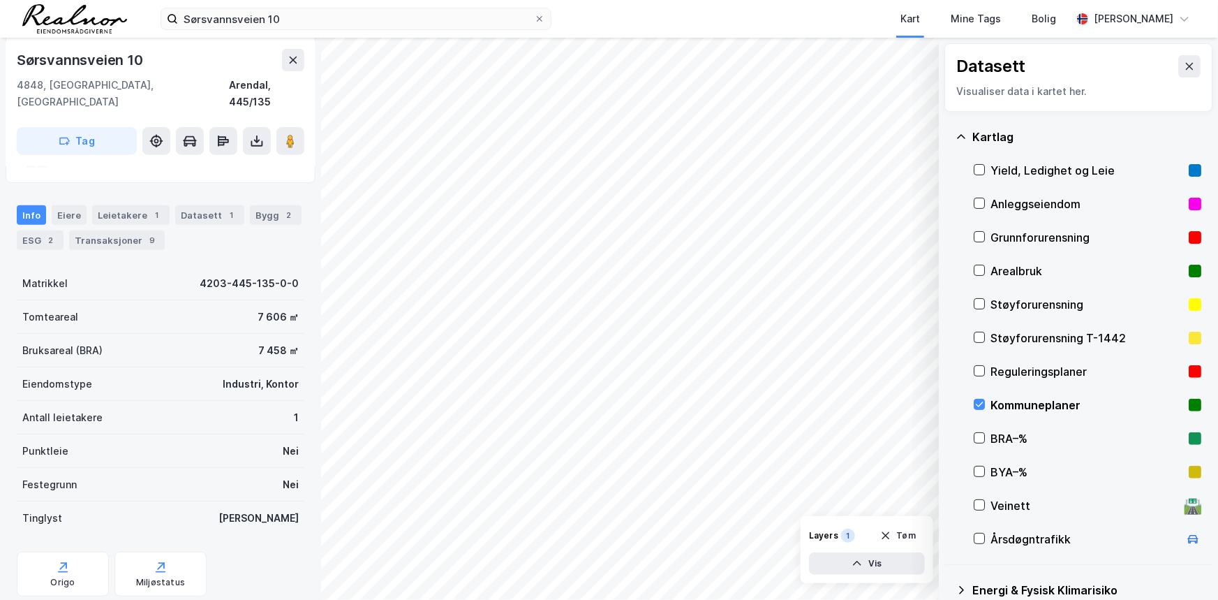
scroll to position [254, 0]
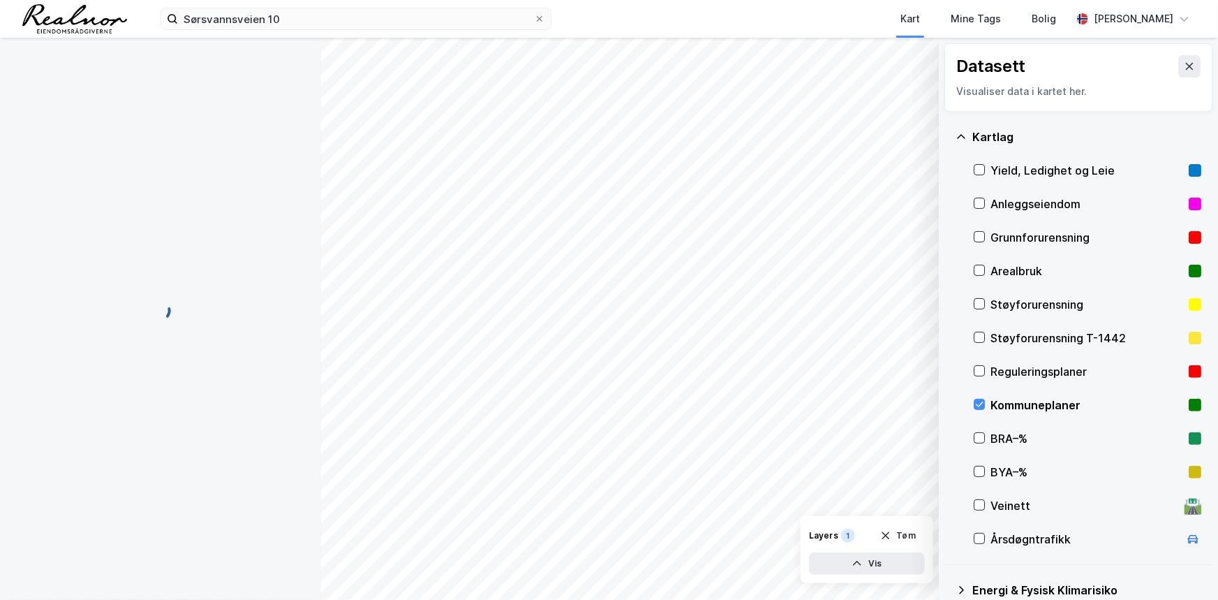
scroll to position [254, 0]
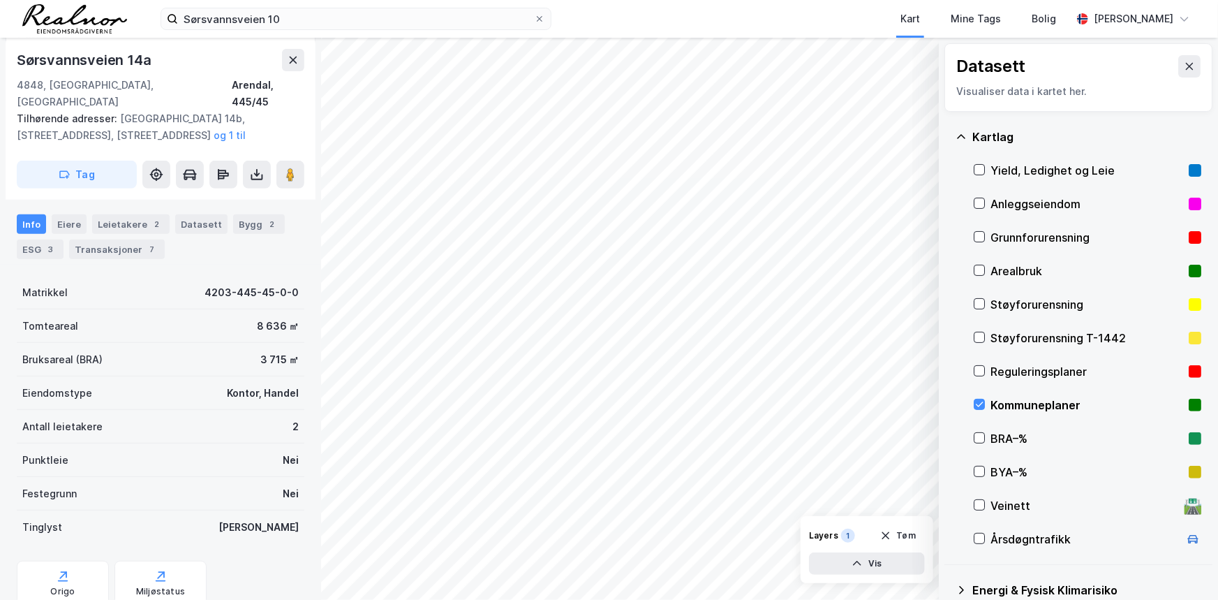
scroll to position [254, 0]
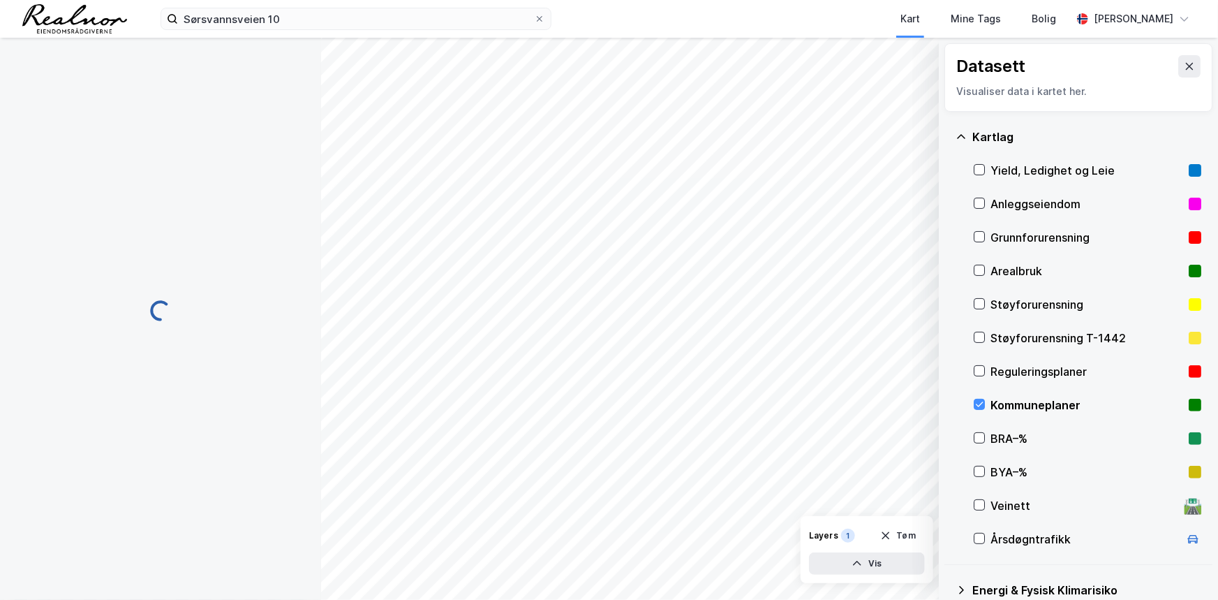
scroll to position [254, 0]
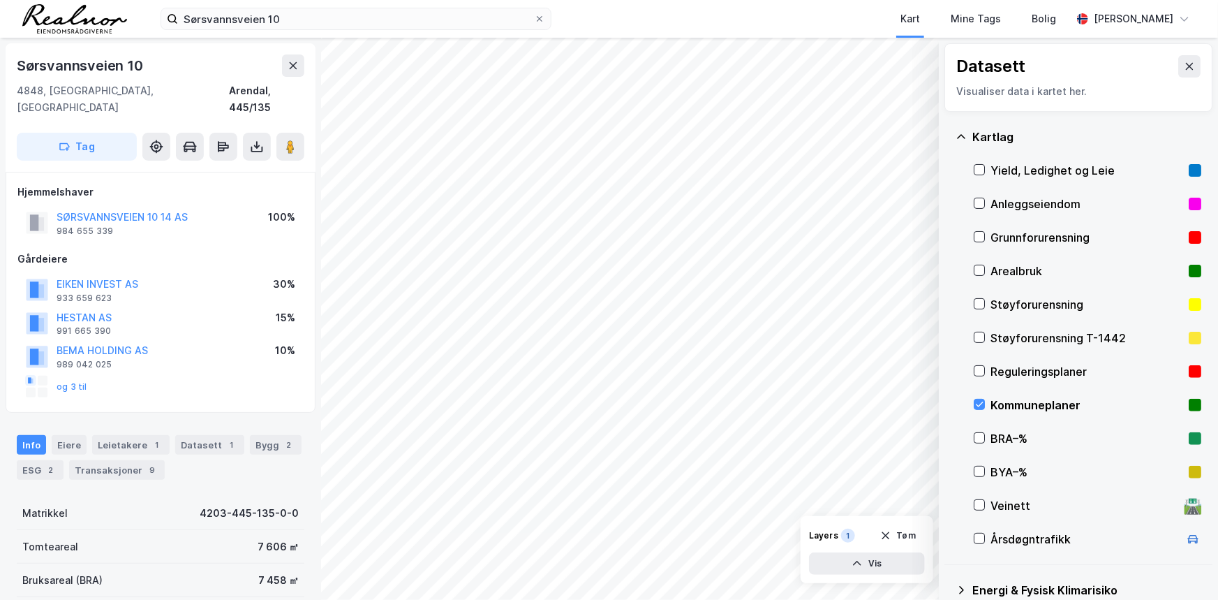
scroll to position [254, 0]
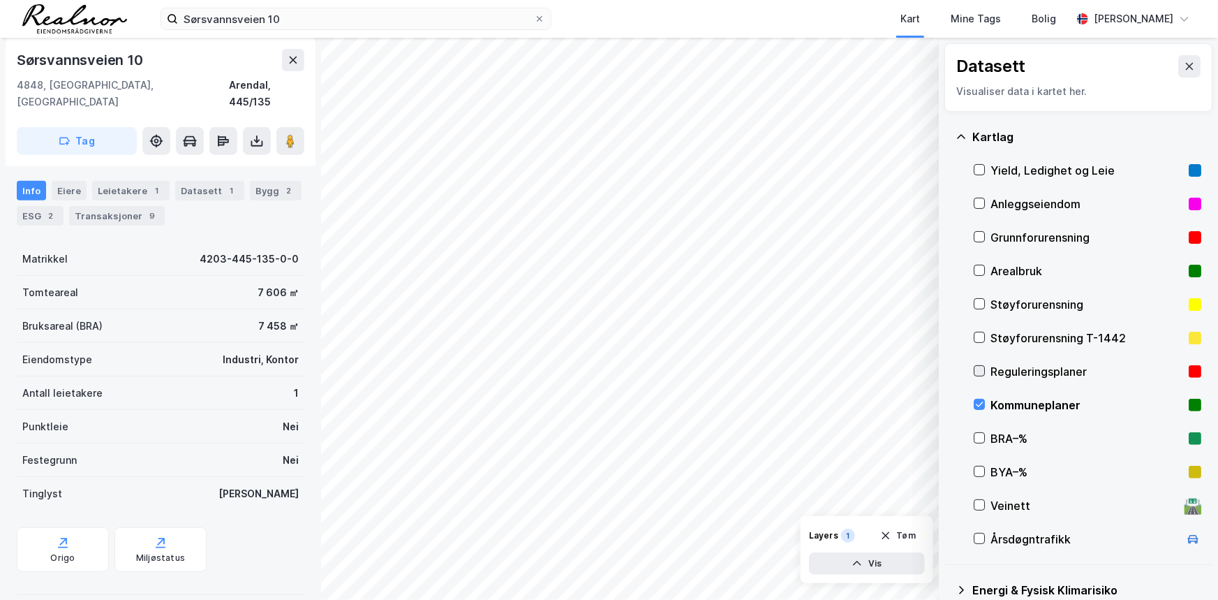
click at [811, 370] on icon at bounding box center [980, 371] width 10 height 10
click at [811, 405] on icon at bounding box center [980, 404] width 10 height 10
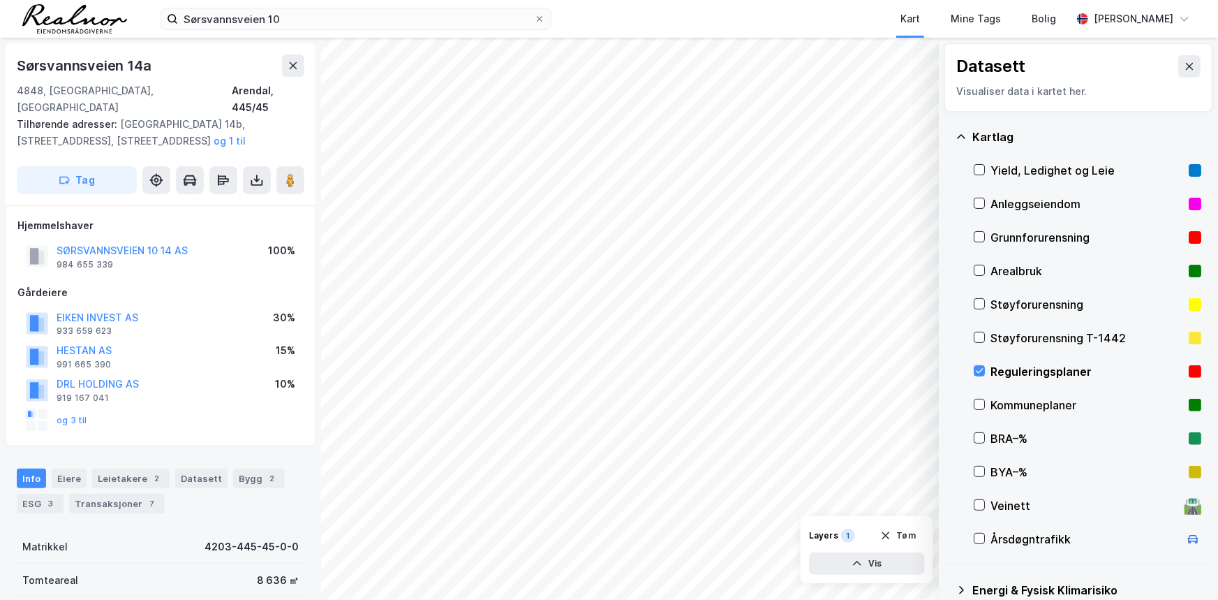
scroll to position [254, 0]
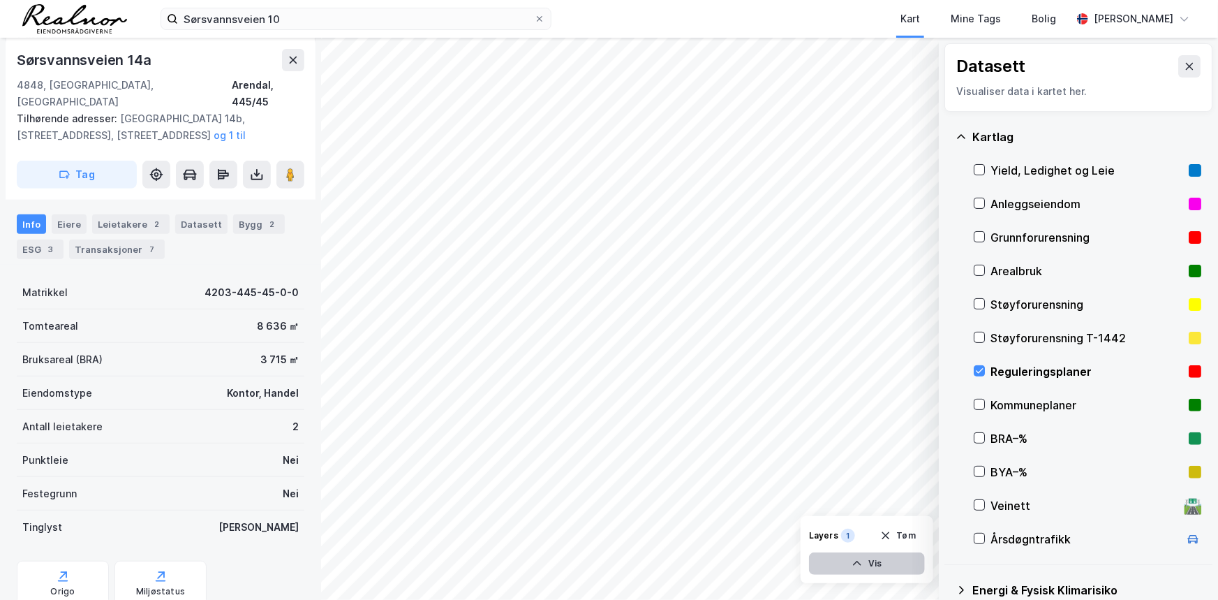
click at [811, 422] on button "Vis" at bounding box center [867, 563] width 116 height 22
click at [811, 422] on icon at bounding box center [860, 532] width 11 height 11
click at [811, 422] on icon at bounding box center [911, 532] width 11 height 11
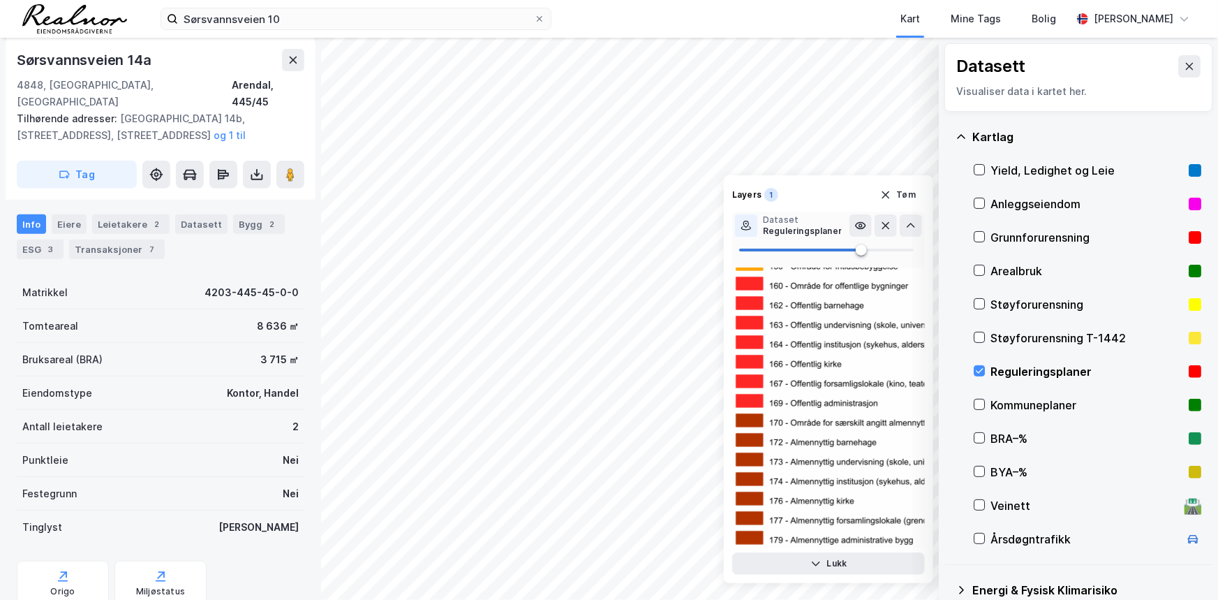
scroll to position [0, 0]
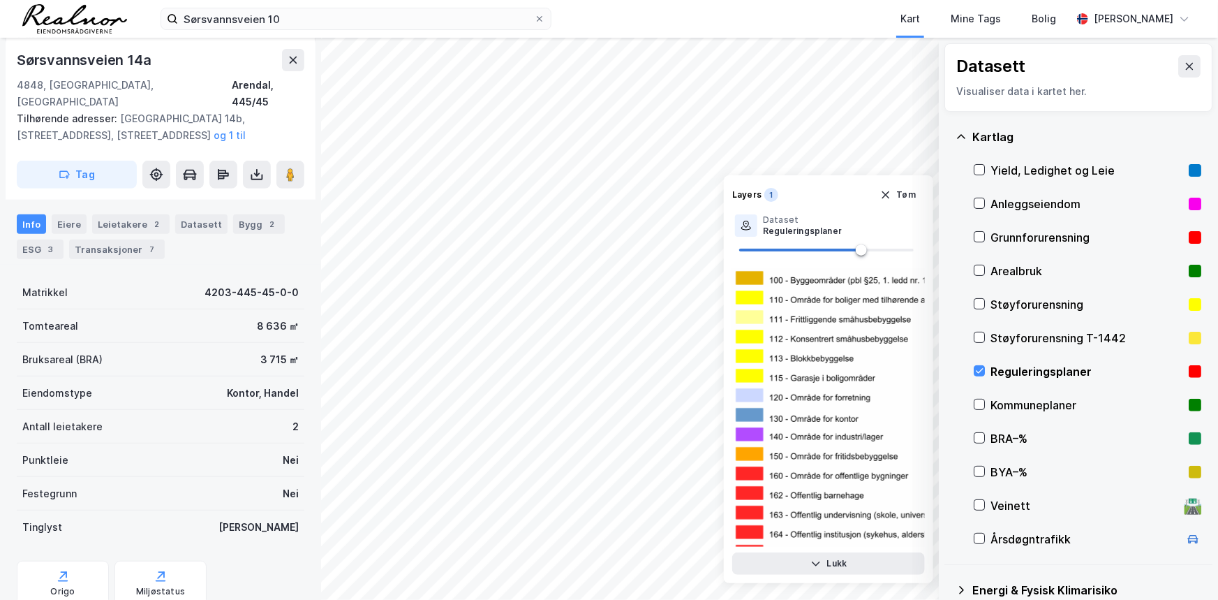
drag, startPoint x: 981, startPoint y: 406, endPoint x: 996, endPoint y: 399, distance: 16.9
click at [811, 406] on icon at bounding box center [980, 404] width 10 height 10
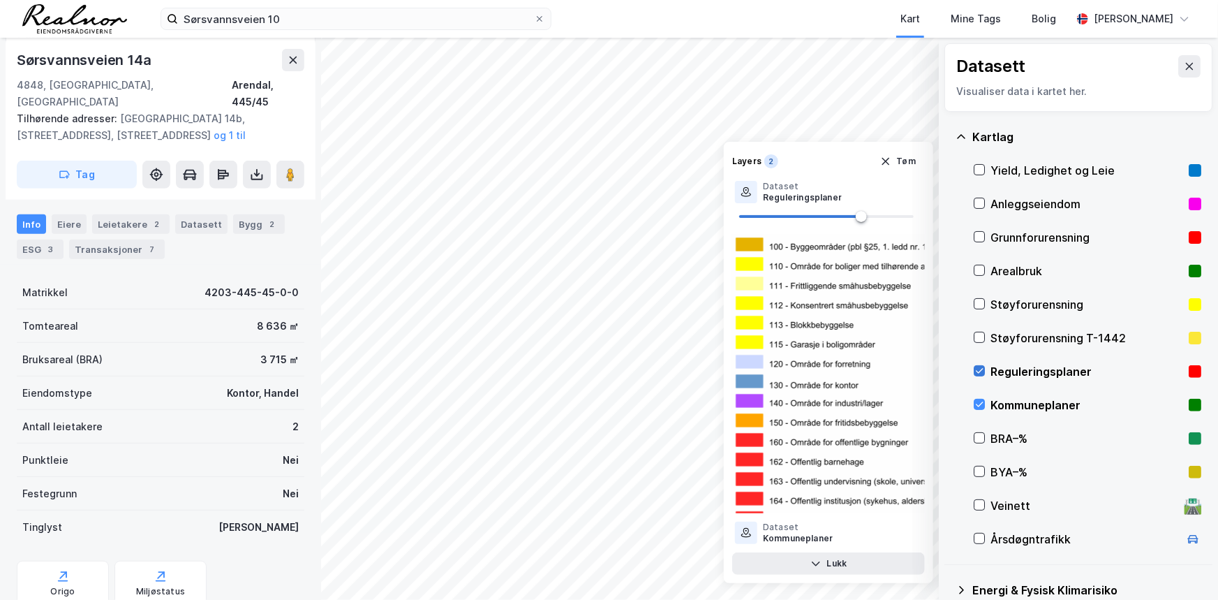
click at [811, 370] on icon at bounding box center [980, 371] width 8 height 5
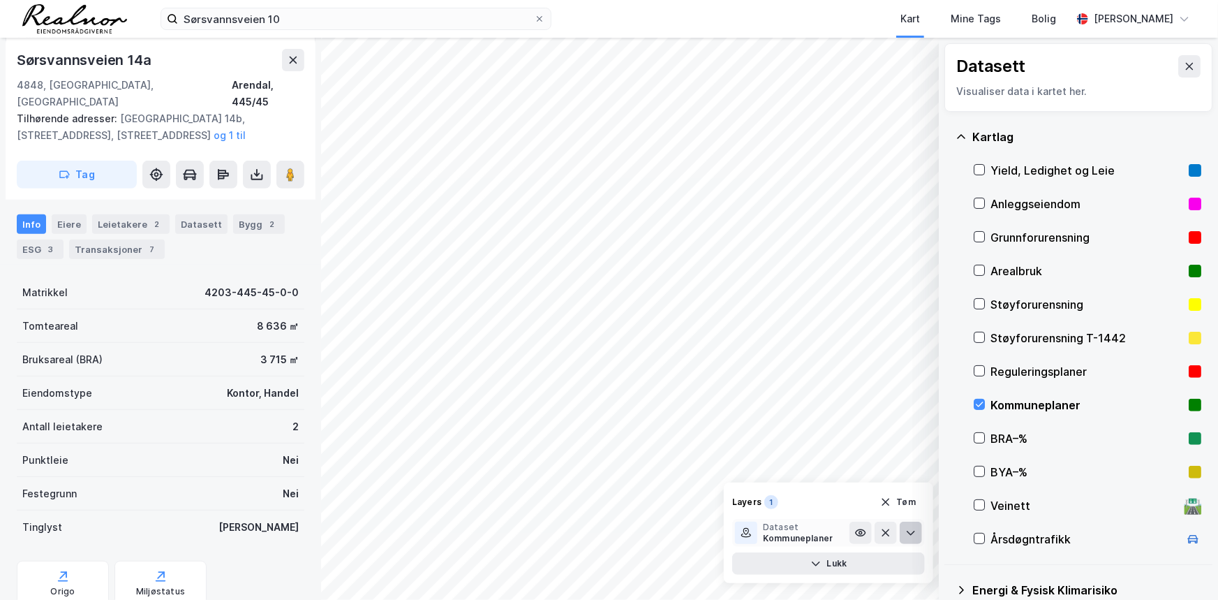
click at [811, 422] on icon at bounding box center [911, 532] width 11 height 11
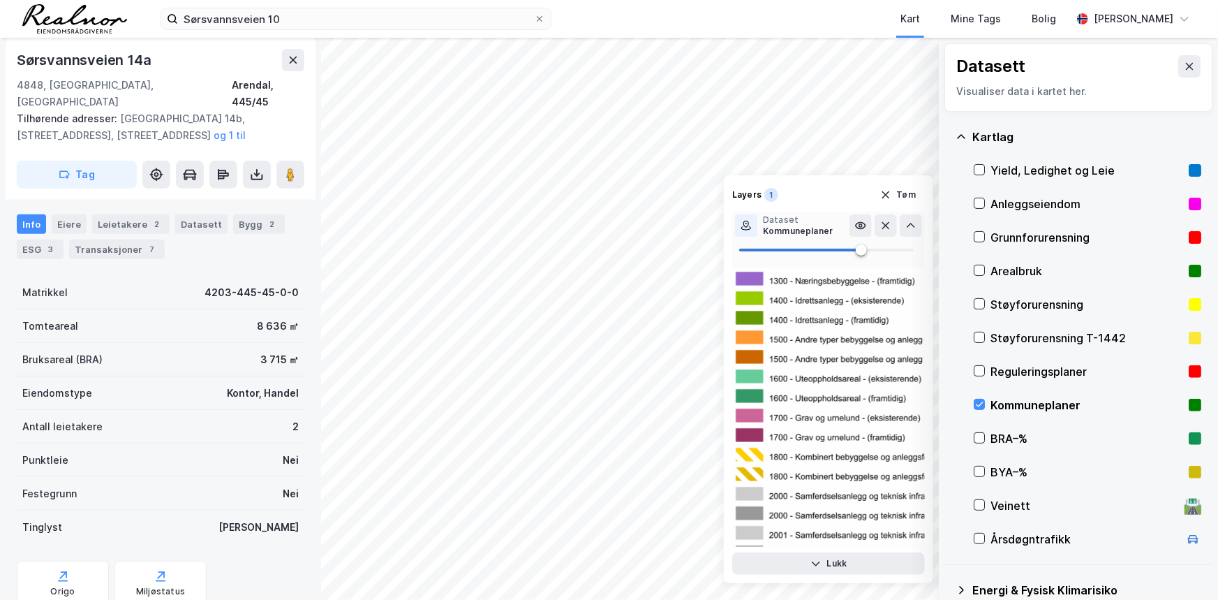
scroll to position [2658, 0]
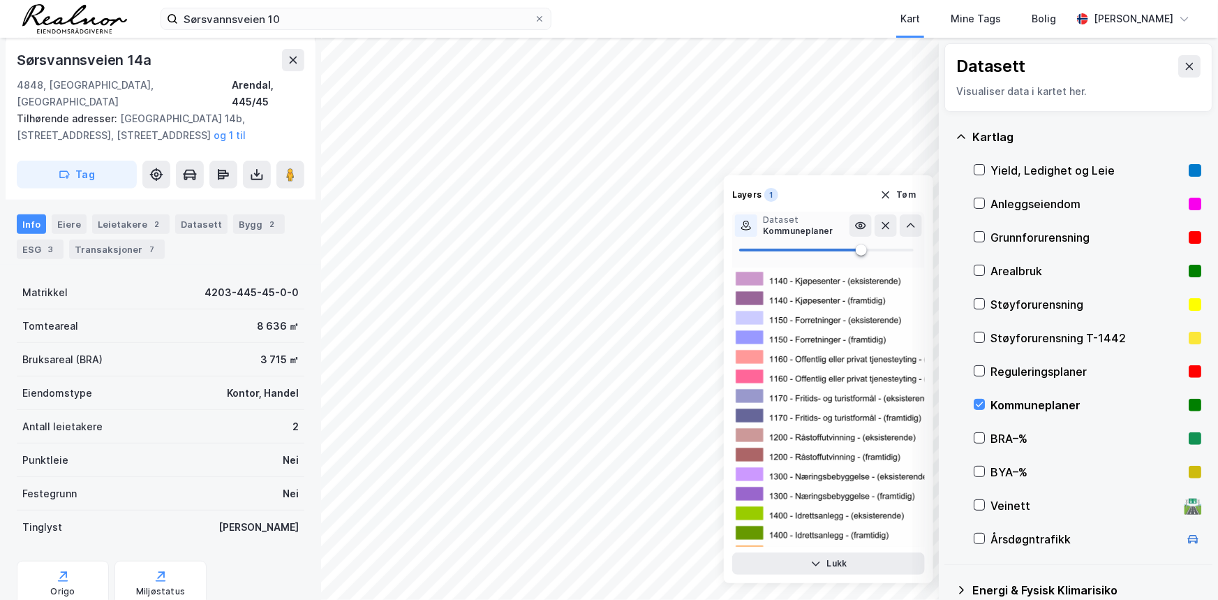
click at [749, 422] on img at bounding box center [1035, 132] width 607 height 5046
drag, startPoint x: 860, startPoint y: 249, endPoint x: 871, endPoint y: 249, distance: 11.2
click at [811, 249] on span at bounding box center [870, 249] width 11 height 11
drag, startPoint x: 871, startPoint y: 249, endPoint x: 835, endPoint y: 259, distance: 36.9
click at [811, 256] on span at bounding box center [835, 249] width 11 height 11
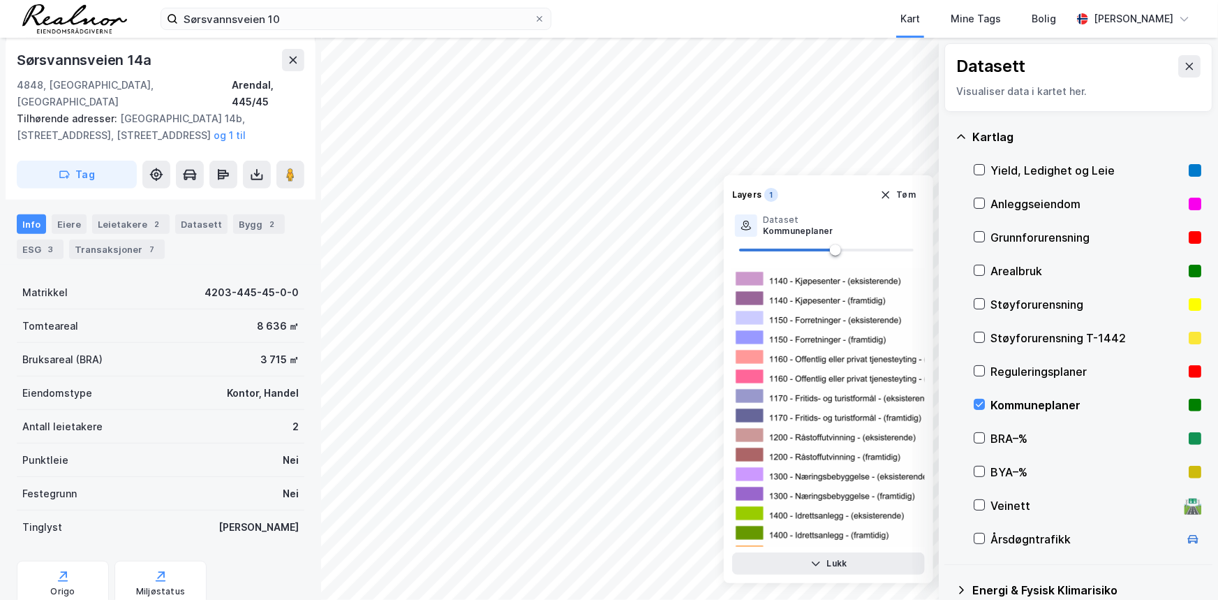
type input "55"
click at [811, 194] on icon "button" at bounding box center [886, 195] width 8 height 8
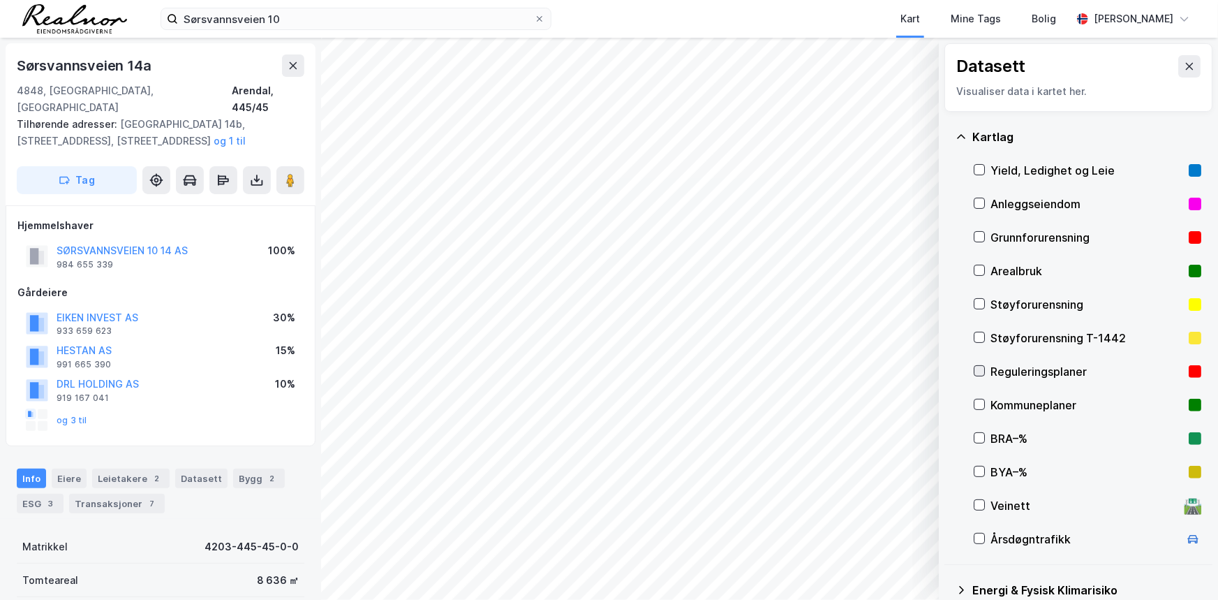
click at [811, 373] on icon at bounding box center [980, 371] width 10 height 10
click at [811, 422] on button "Vis" at bounding box center [867, 563] width 116 height 22
click at [811, 422] on icon at bounding box center [911, 533] width 8 height 5
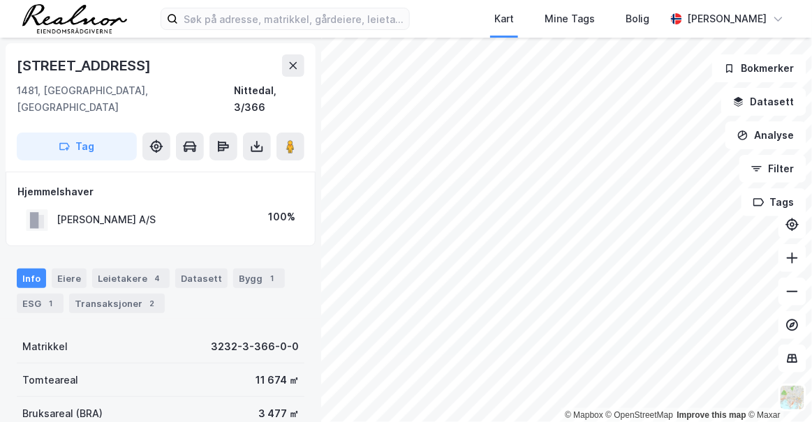
scroll to position [87, 0]
